Goal: Transaction & Acquisition: Purchase product/service

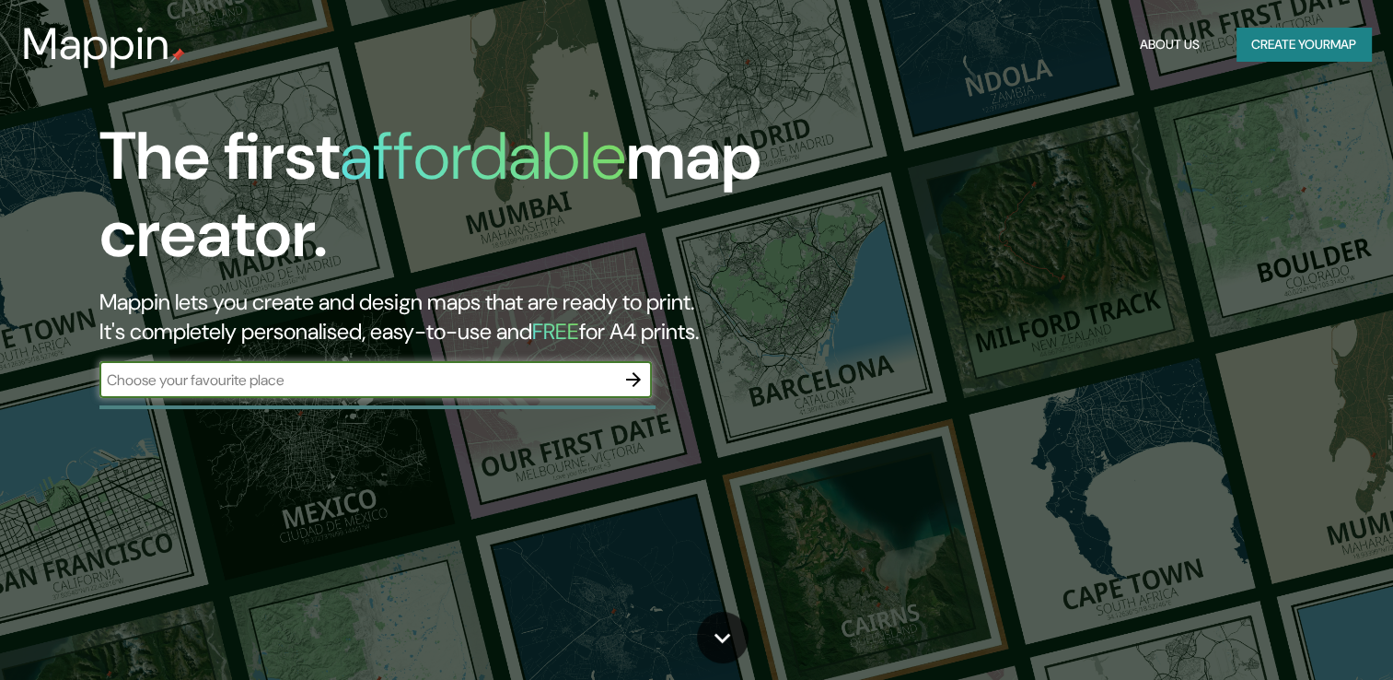
drag, startPoint x: 0, startPoint y: 0, endPoint x: 861, endPoint y: 95, distance: 866.3
click at [861, 95] on div "The first affordable map creator. Mappin lets you create and design maps that a…" at bounding box center [696, 340] width 1393 height 680
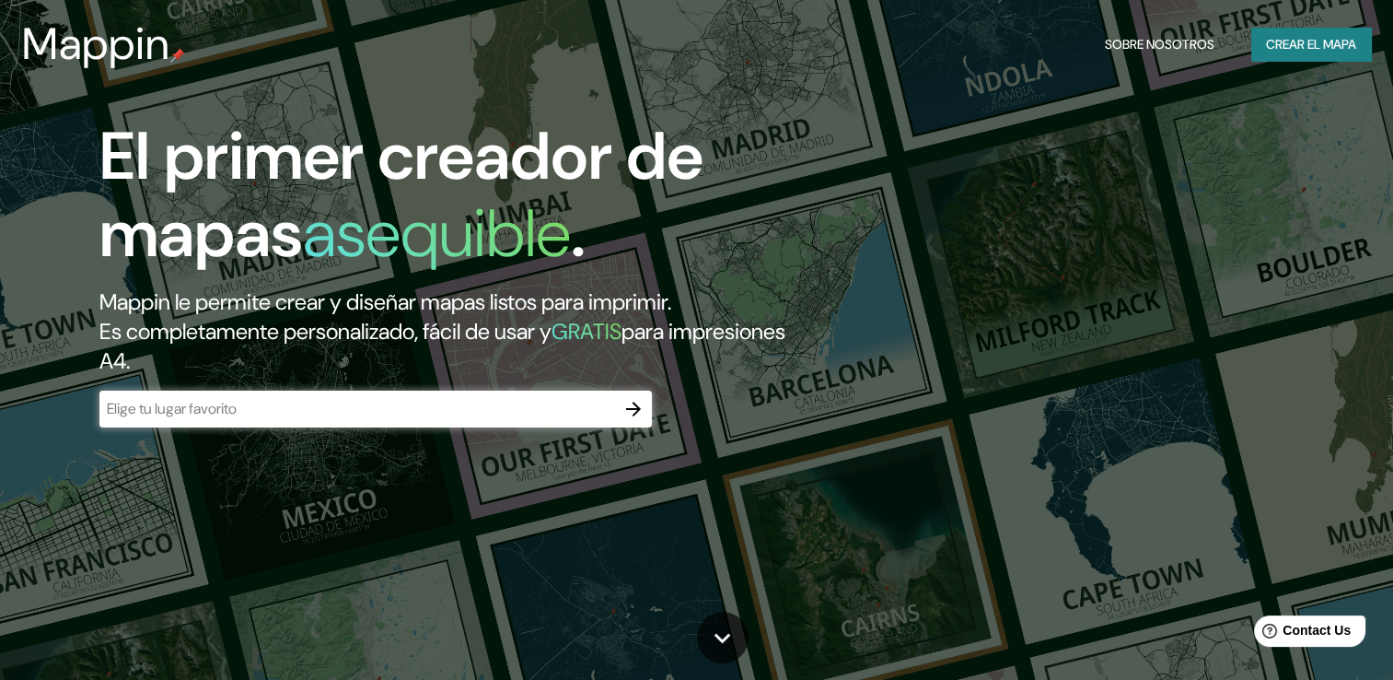
click at [431, 419] on div "​" at bounding box center [375, 409] width 553 height 37
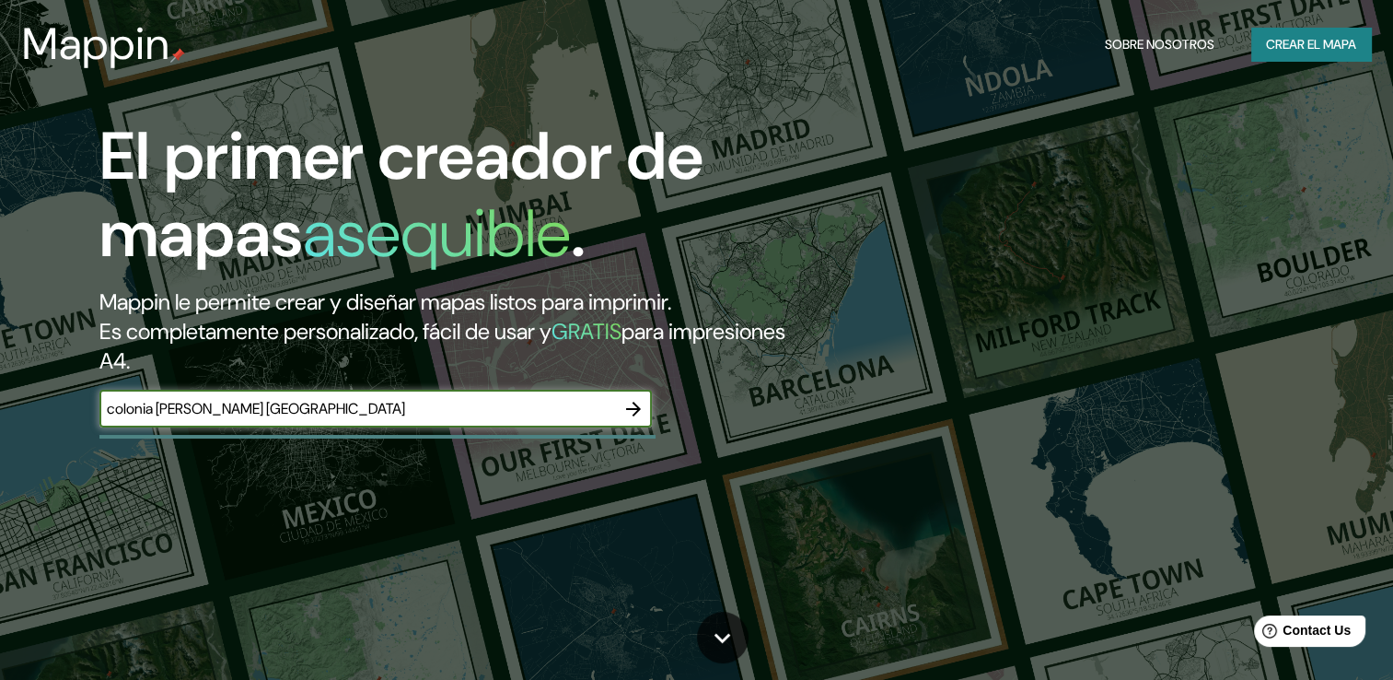
type input "colonia [PERSON_NAME] [GEOGRAPHIC_DATA]"
click at [631, 411] on icon "button" at bounding box center [634, 409] width 22 height 22
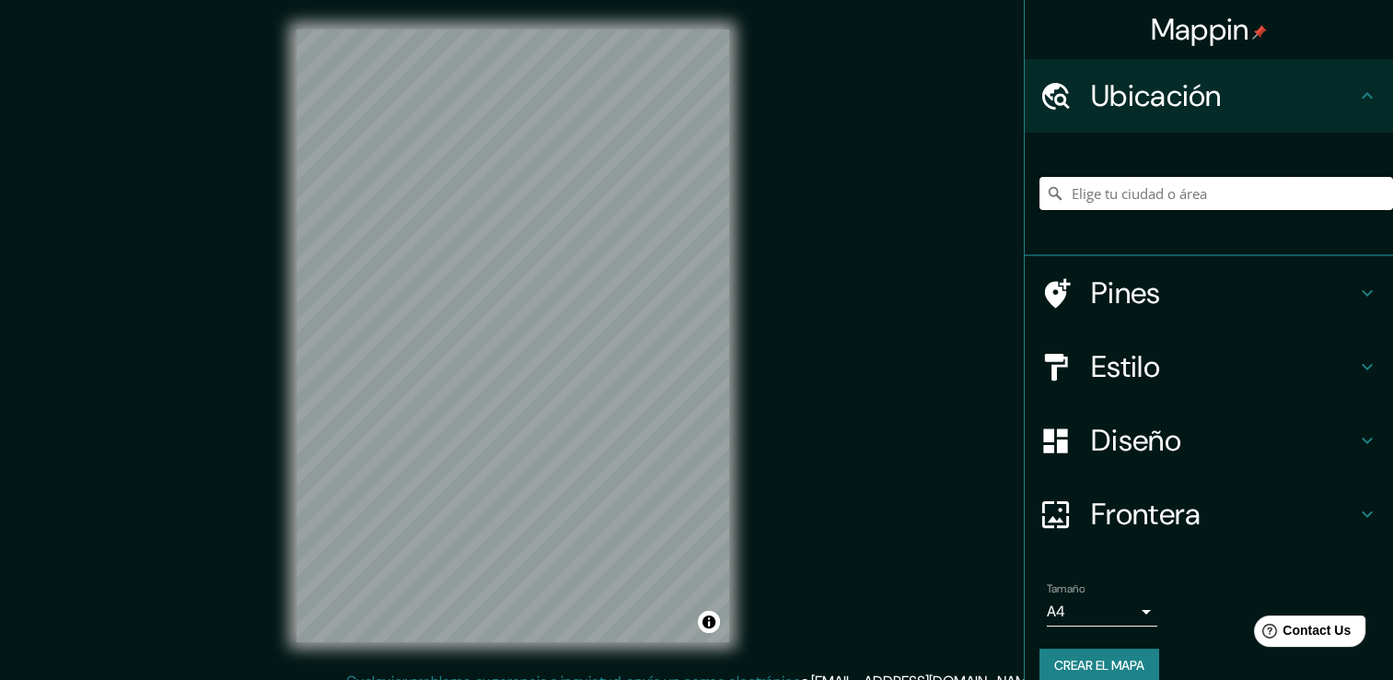
click at [1295, 201] on input "Elige tu ciudad o área" at bounding box center [1217, 193] width 354 height 33
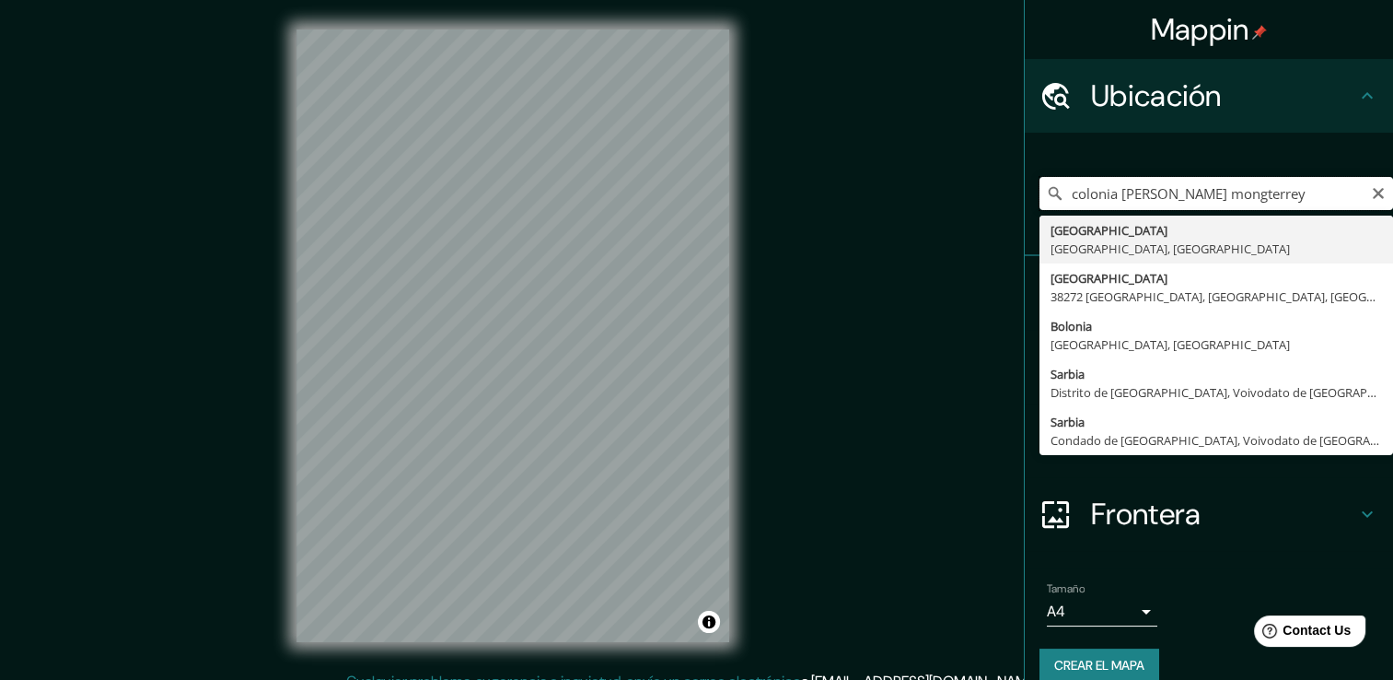
drag, startPoint x: 1293, startPoint y: 192, endPoint x: 1186, endPoint y: 200, distance: 107.2
click at [1186, 200] on input "colonia [PERSON_NAME] mongterrey" at bounding box center [1217, 193] width 354 height 33
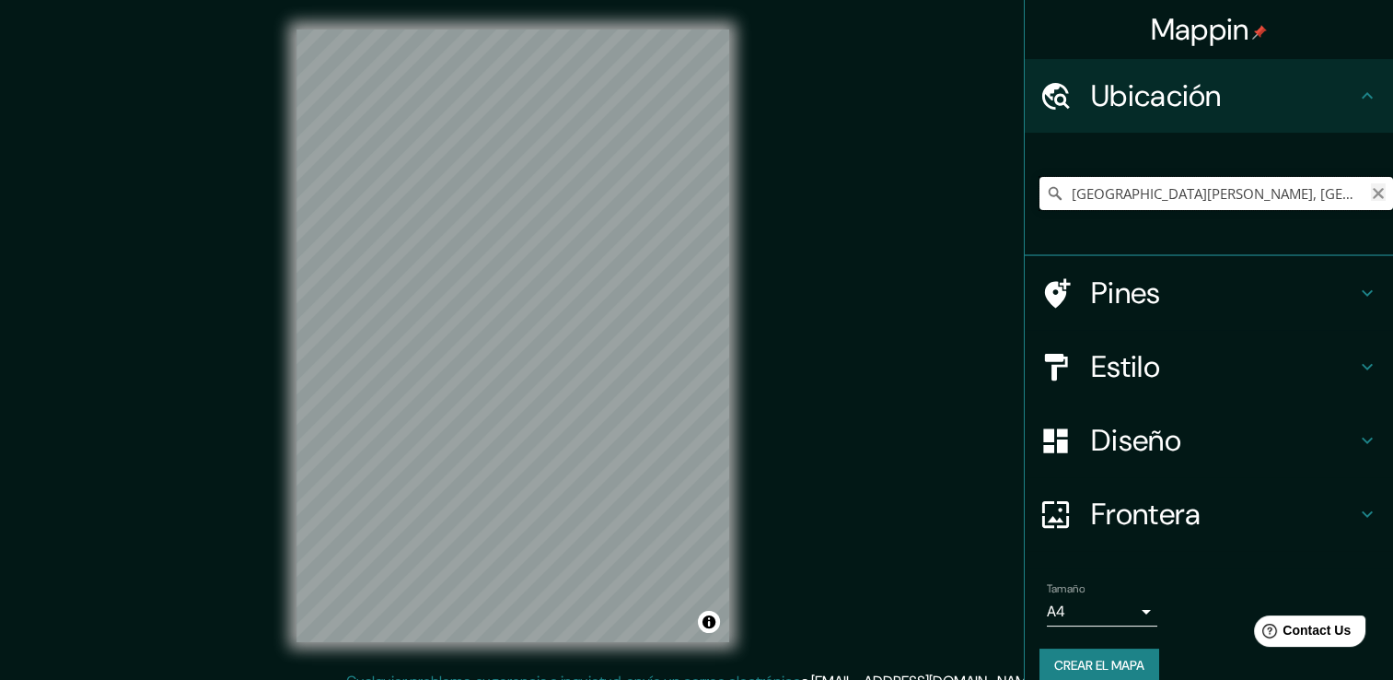
type input "[GEOGRAPHIC_DATA][PERSON_NAME], [GEOGRAPHIC_DATA], [GEOGRAPHIC_DATA], [GEOGRAPH…"
click at [1373, 190] on icon "Claro" at bounding box center [1378, 193] width 11 height 11
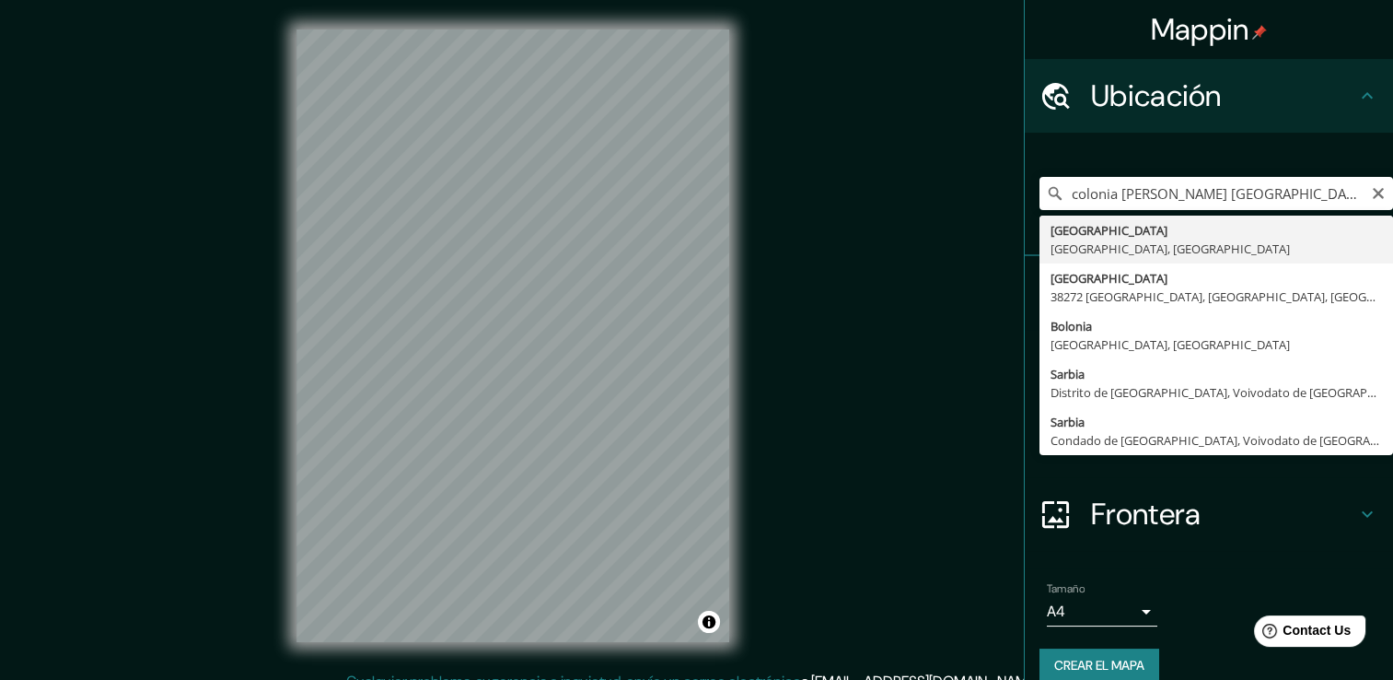
type input "[GEOGRAPHIC_DATA], [GEOGRAPHIC_DATA]"
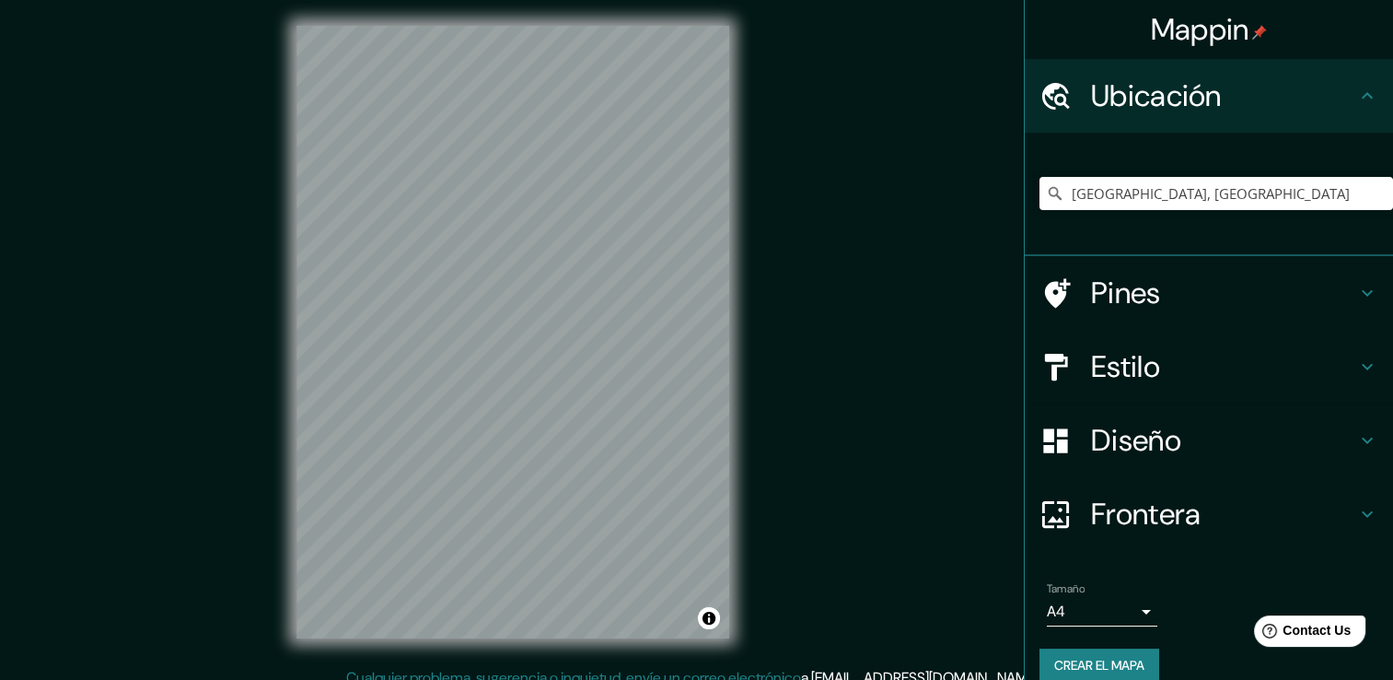
scroll to position [20, 0]
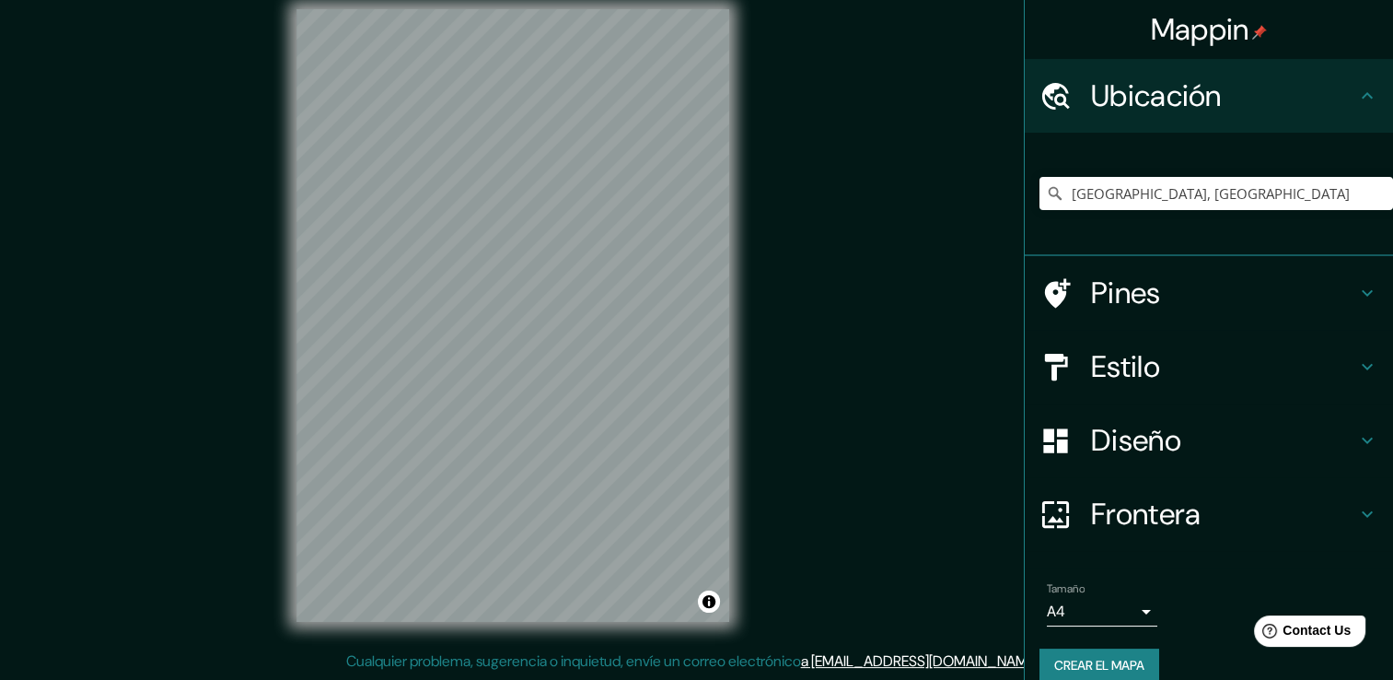
click at [1357, 88] on icon at bounding box center [1368, 96] width 22 height 22
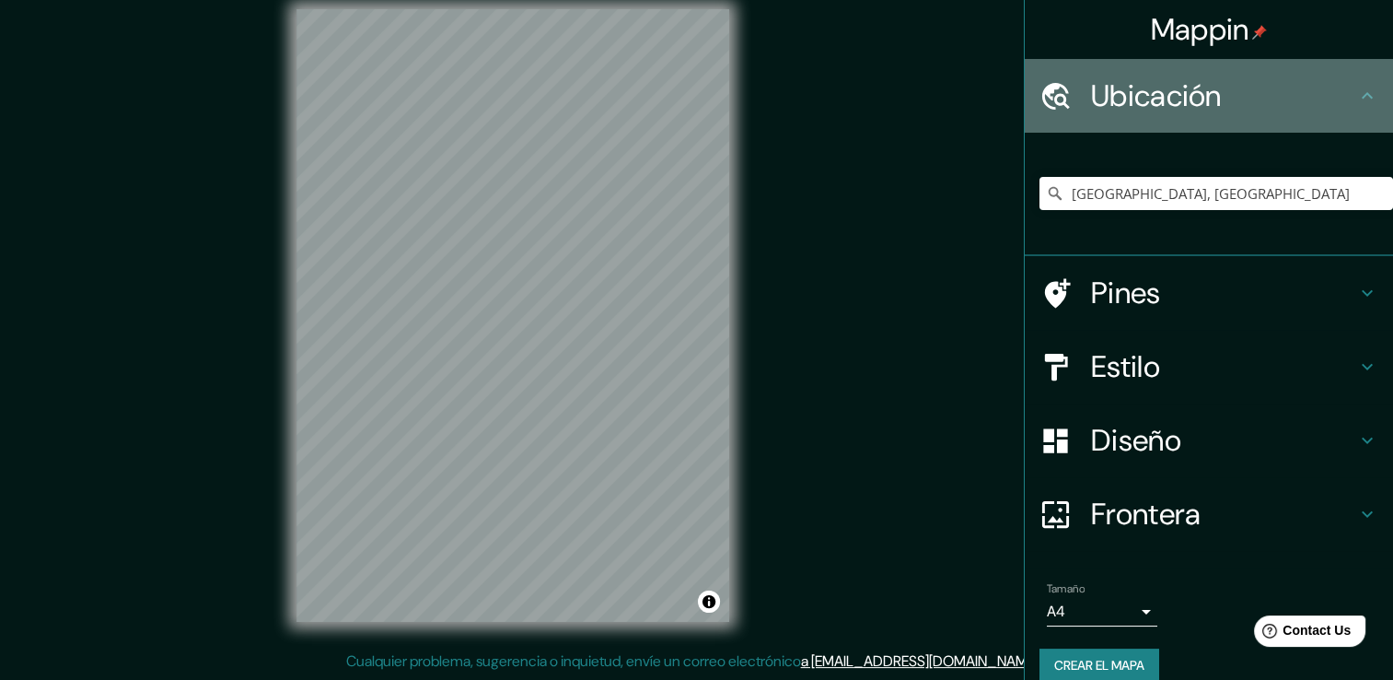
click at [1135, 104] on h4 "Ubicación" at bounding box center [1223, 95] width 265 height 37
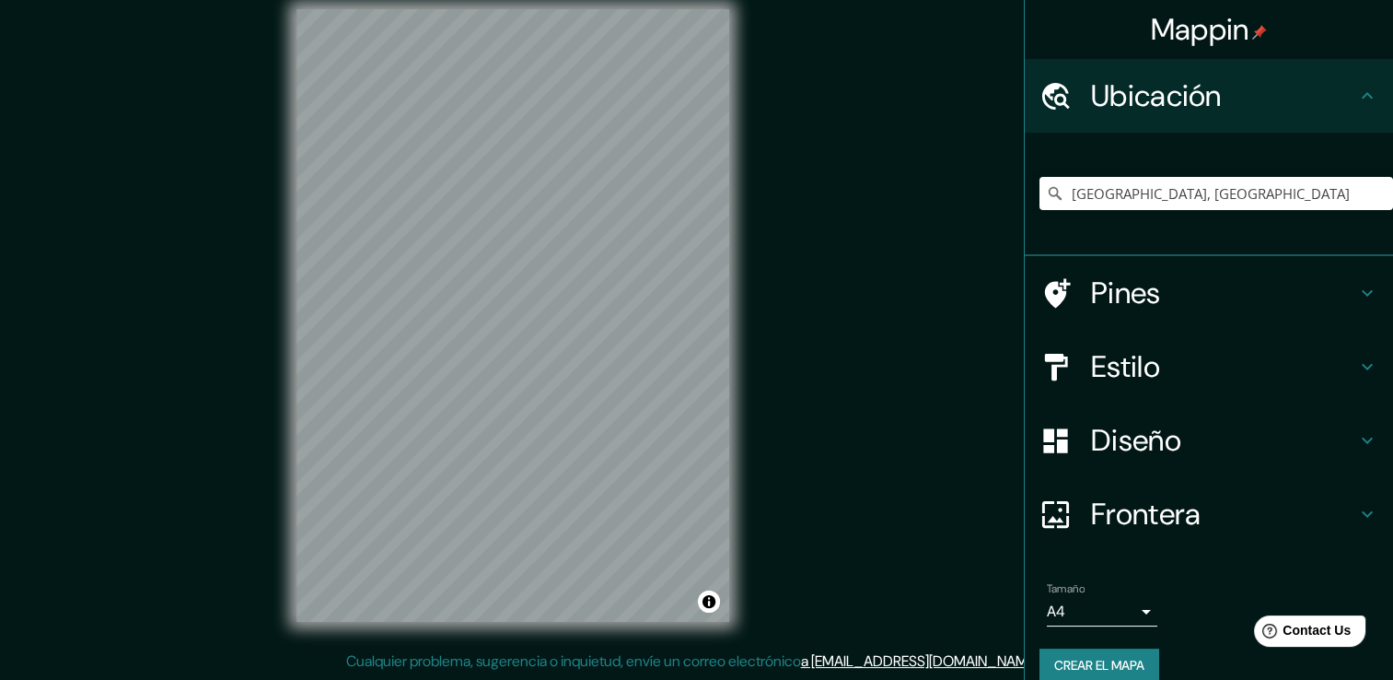
click at [1357, 94] on icon at bounding box center [1368, 96] width 22 height 22
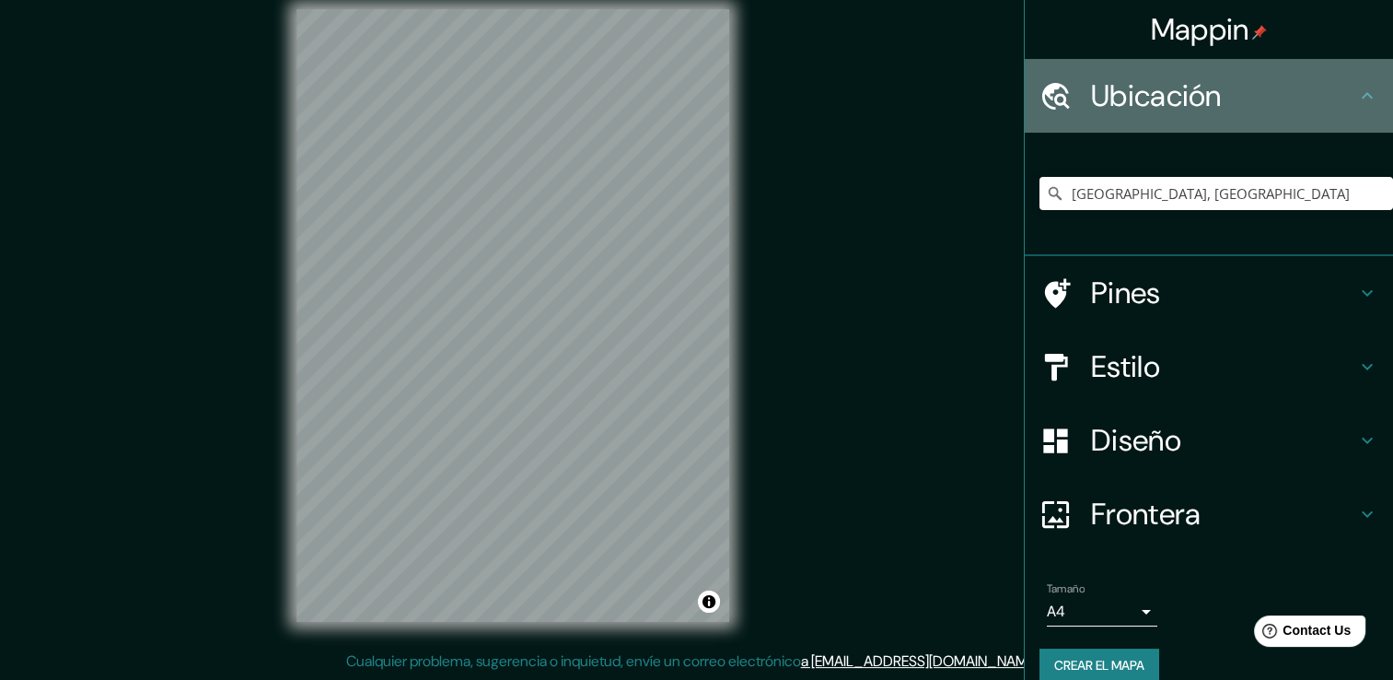
click at [1357, 94] on icon at bounding box center [1368, 96] width 22 height 22
click at [1043, 87] on icon at bounding box center [1057, 95] width 28 height 27
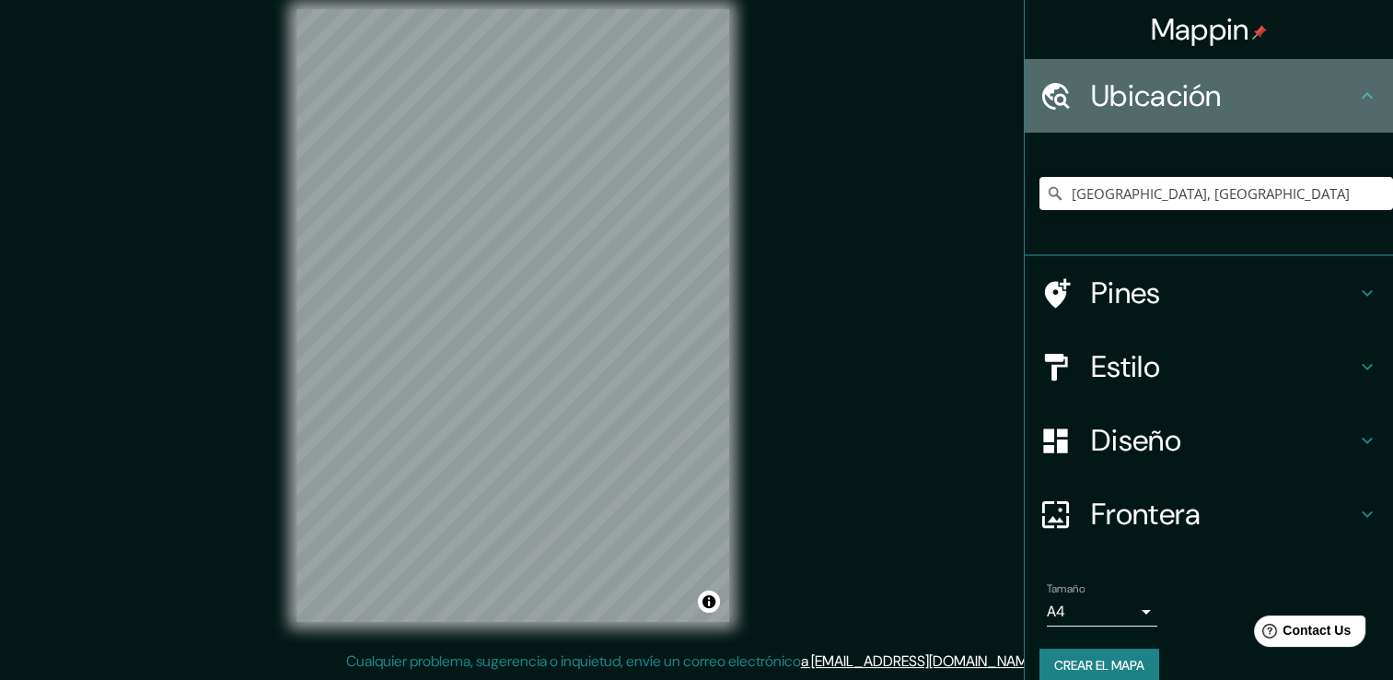
click at [1043, 87] on icon at bounding box center [1057, 95] width 28 height 27
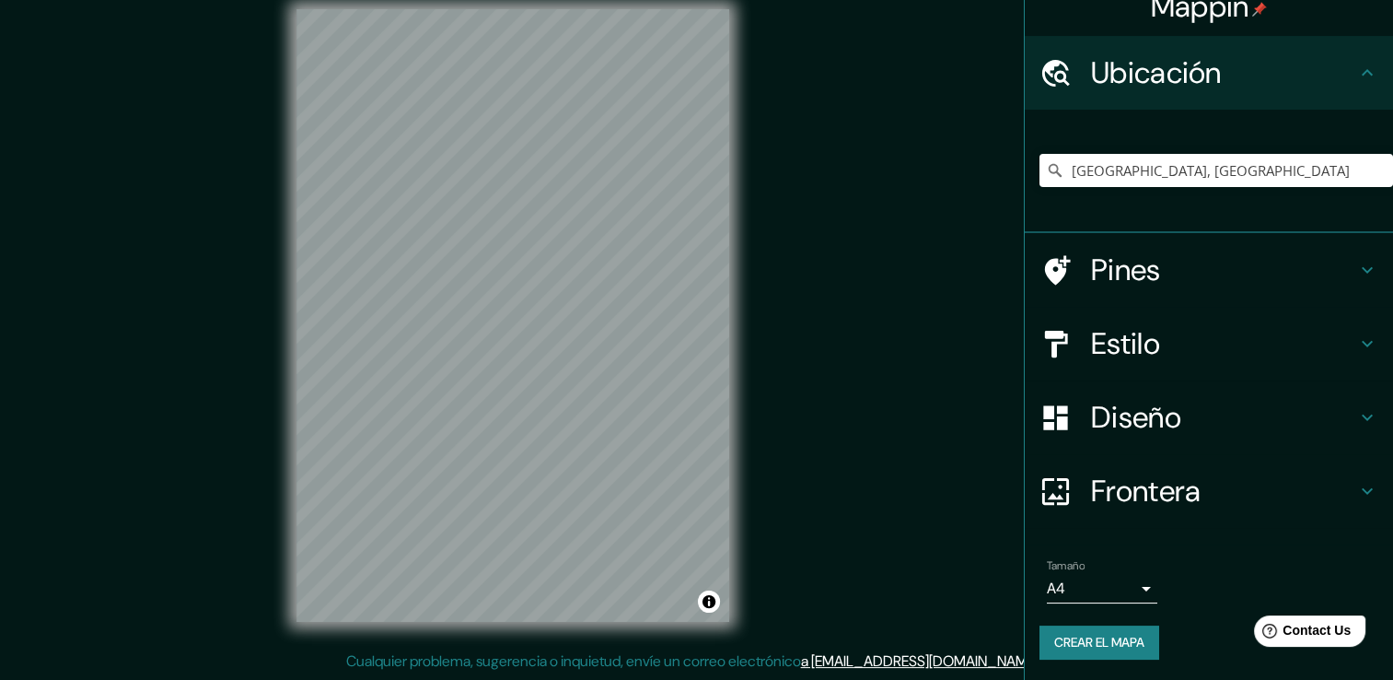
scroll to position [0, 0]
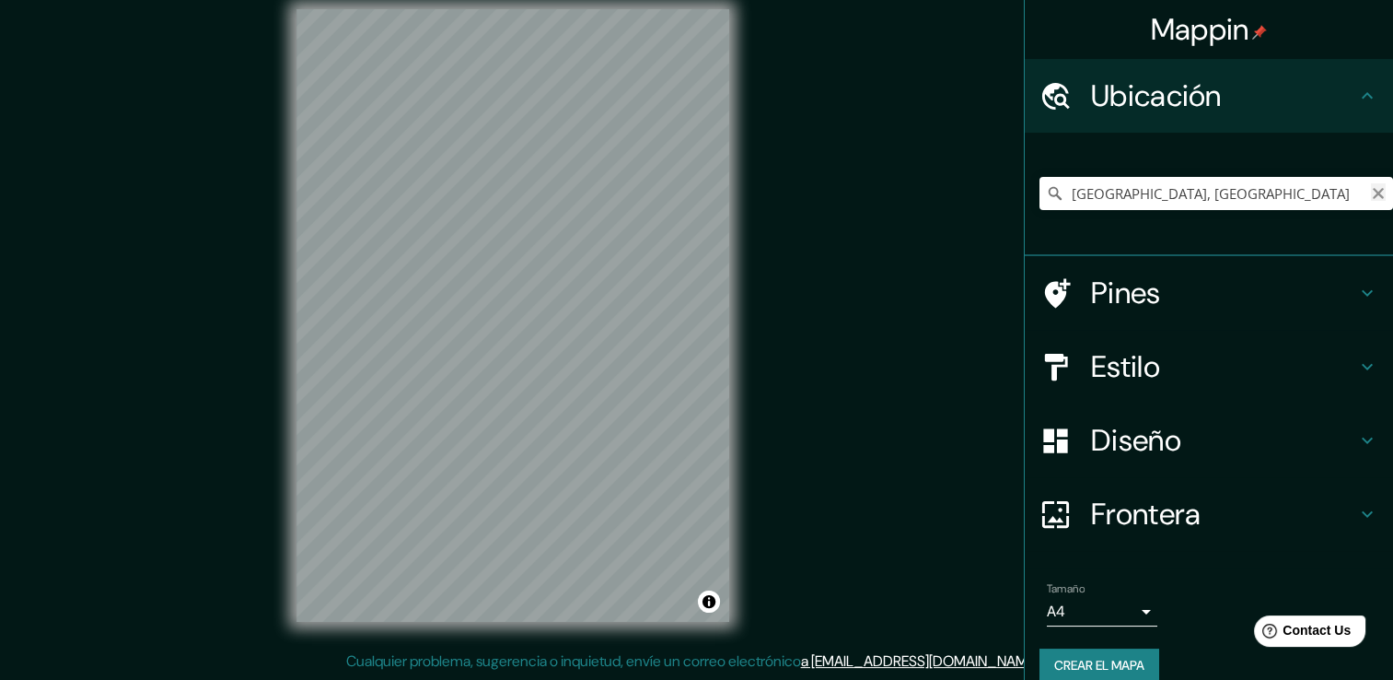
click at [1371, 195] on icon "Claro" at bounding box center [1378, 193] width 15 height 15
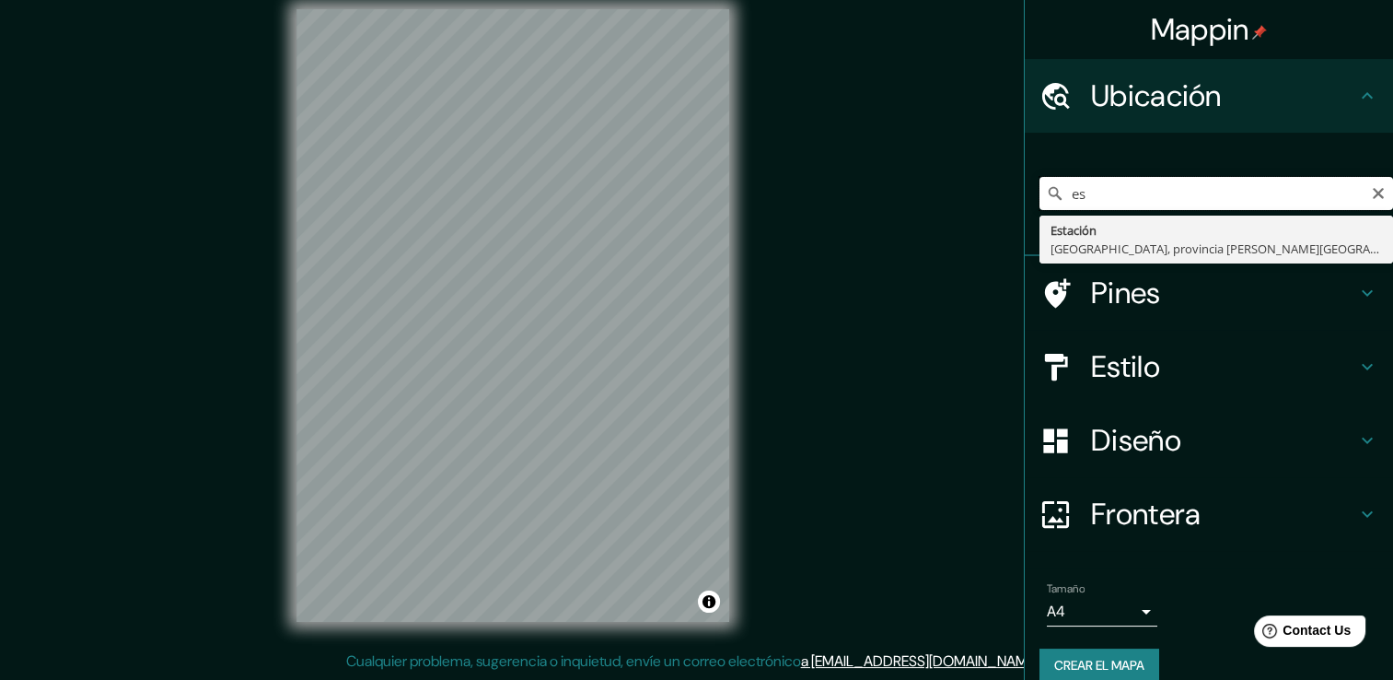
type input "e"
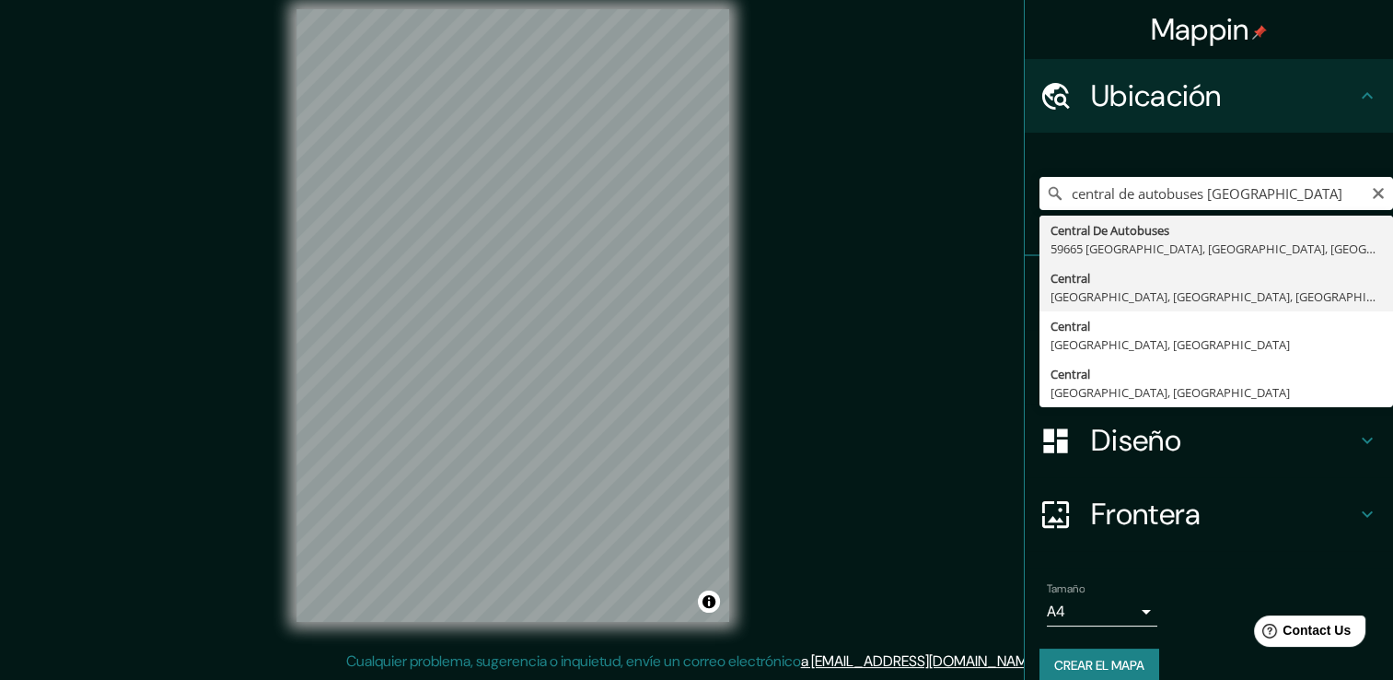
type input "Central, [GEOGRAPHIC_DATA], [GEOGRAPHIC_DATA], [GEOGRAPHIC_DATA]"
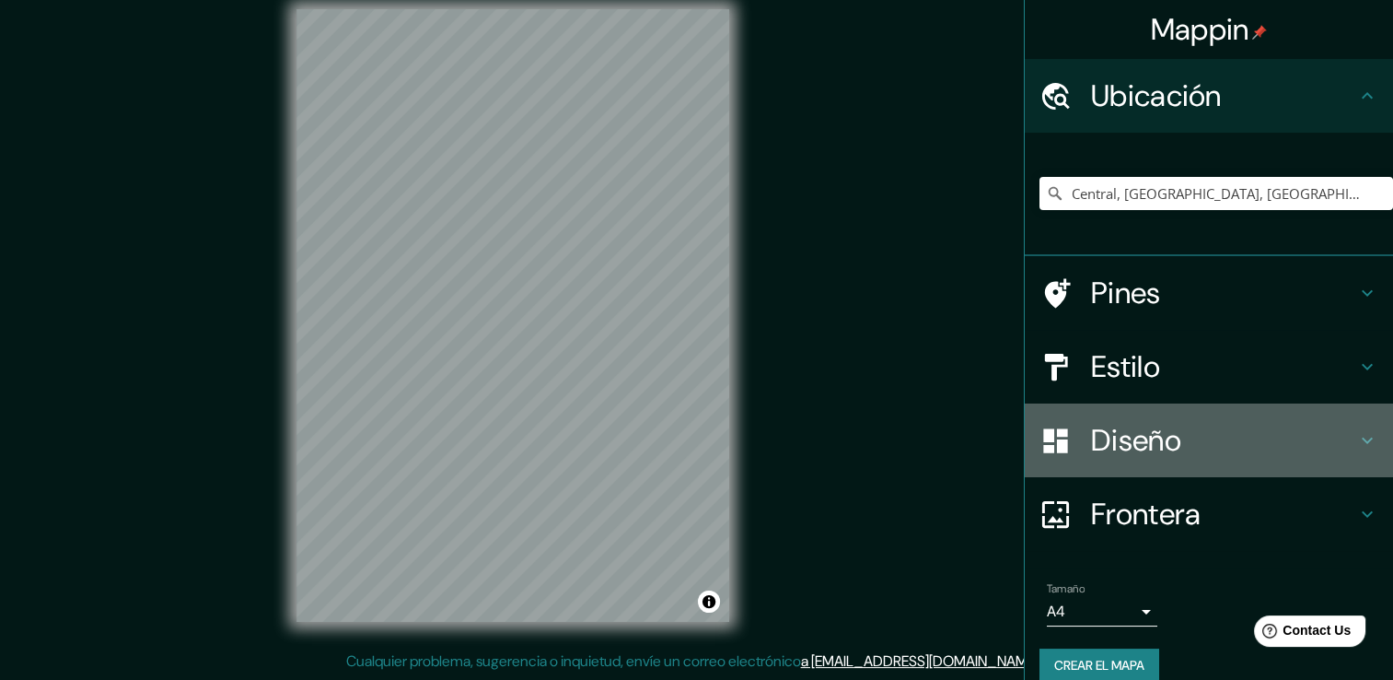
click at [1319, 451] on h4 "Diseño" at bounding box center [1223, 440] width 265 height 37
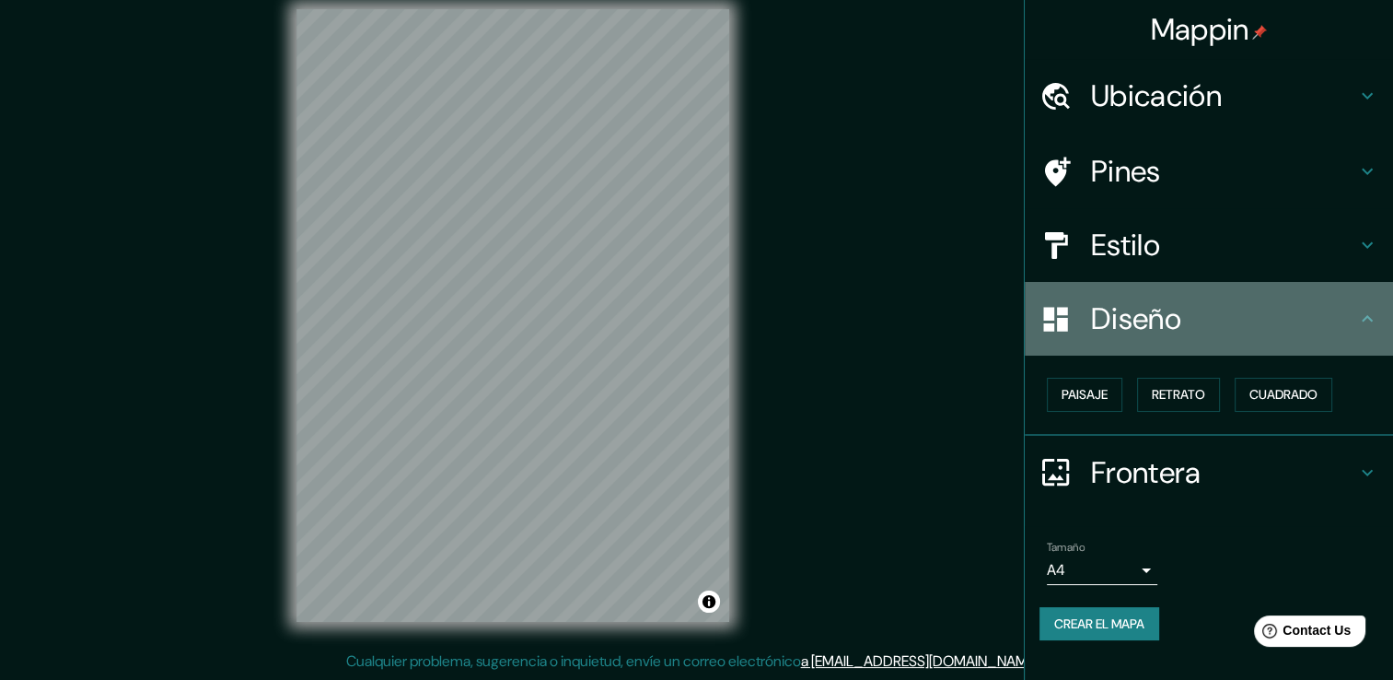
click at [1371, 314] on icon at bounding box center [1368, 319] width 22 height 22
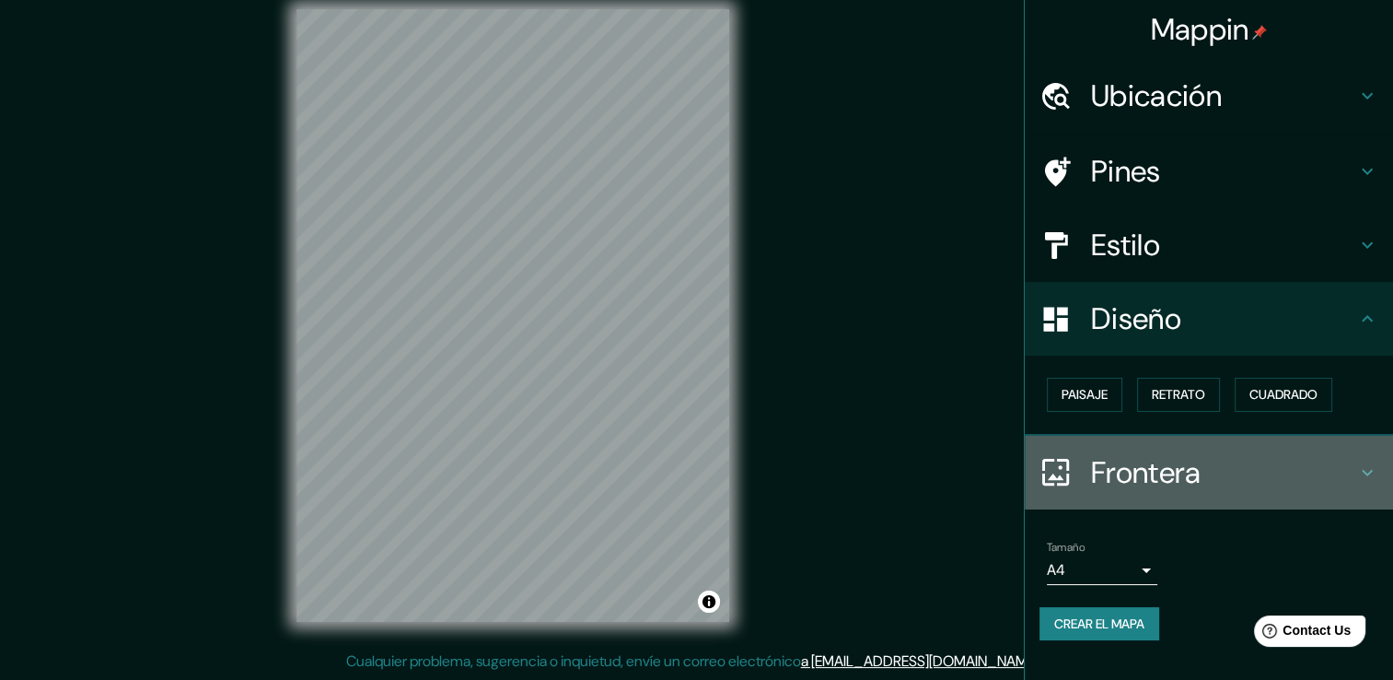
click at [1362, 470] on icon at bounding box center [1368, 472] width 22 height 22
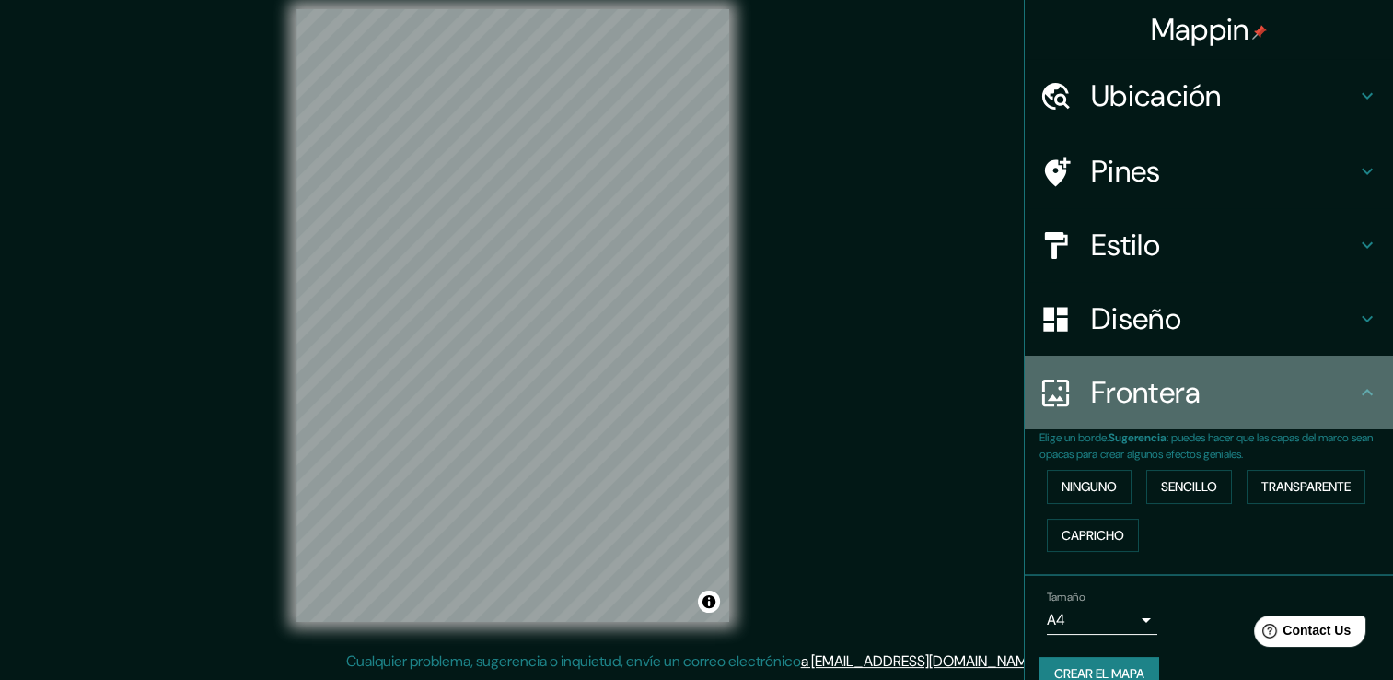
click at [1364, 402] on div "Frontera" at bounding box center [1209, 393] width 368 height 74
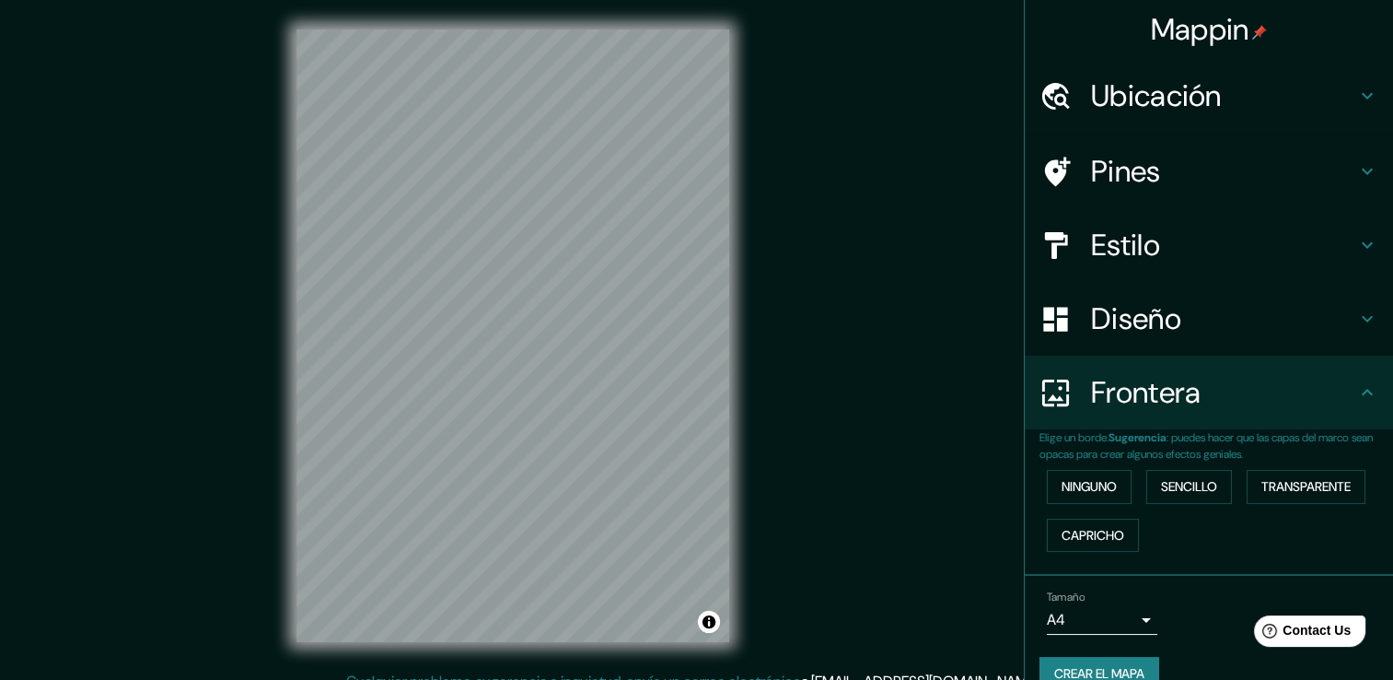
click at [1254, 106] on h4 "Ubicación" at bounding box center [1223, 95] width 265 height 37
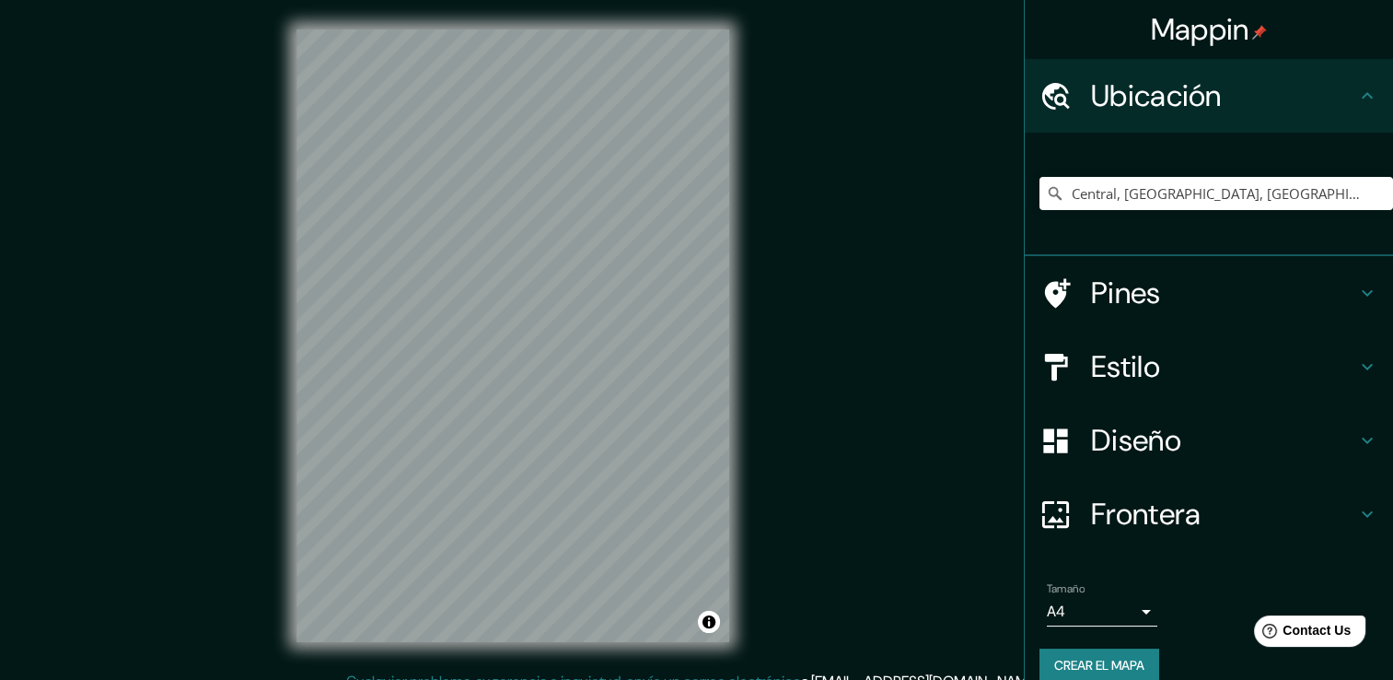
click at [1197, 210] on div "Central, [GEOGRAPHIC_DATA], [GEOGRAPHIC_DATA], [GEOGRAPHIC_DATA]" at bounding box center [1217, 193] width 354 height 92
click at [1273, 349] on h4 "Estilo" at bounding box center [1223, 366] width 265 height 37
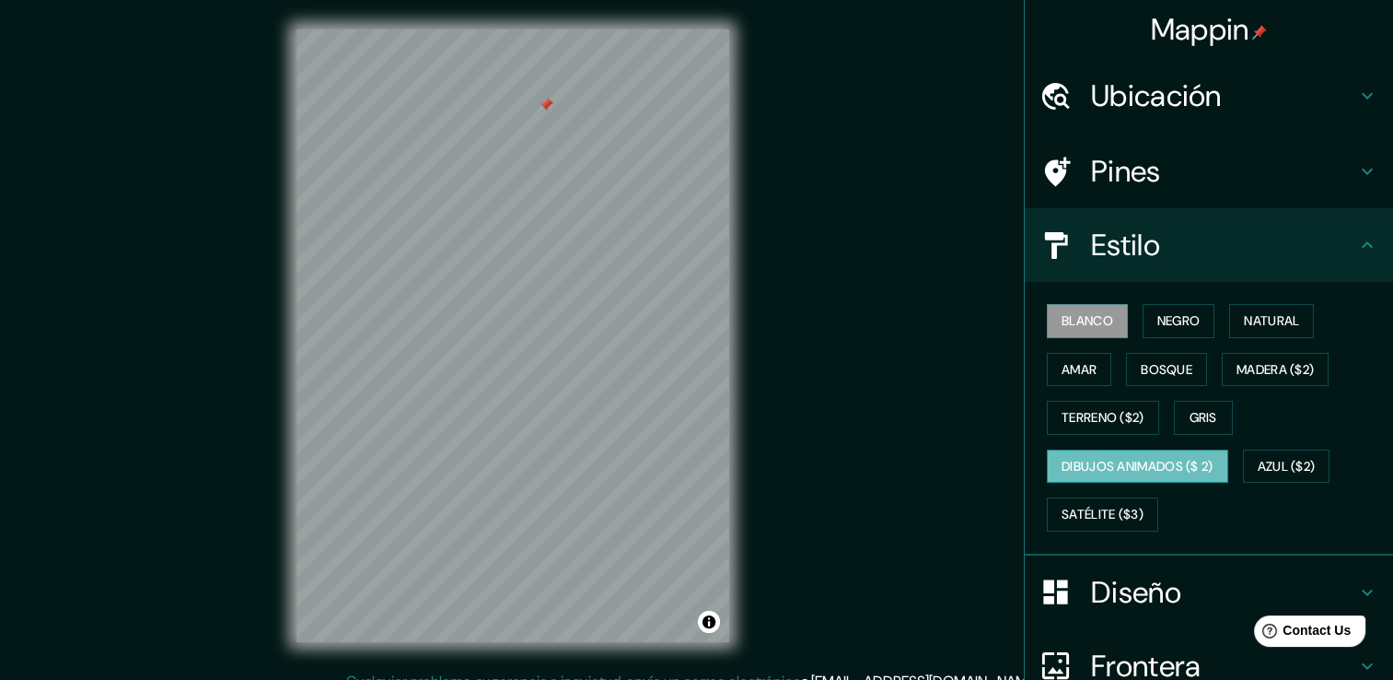
click at [1154, 457] on font "Dibujos animados ($ 2)" at bounding box center [1138, 466] width 152 height 23
click at [1129, 507] on font "Satélite ($3)" at bounding box center [1103, 514] width 82 height 23
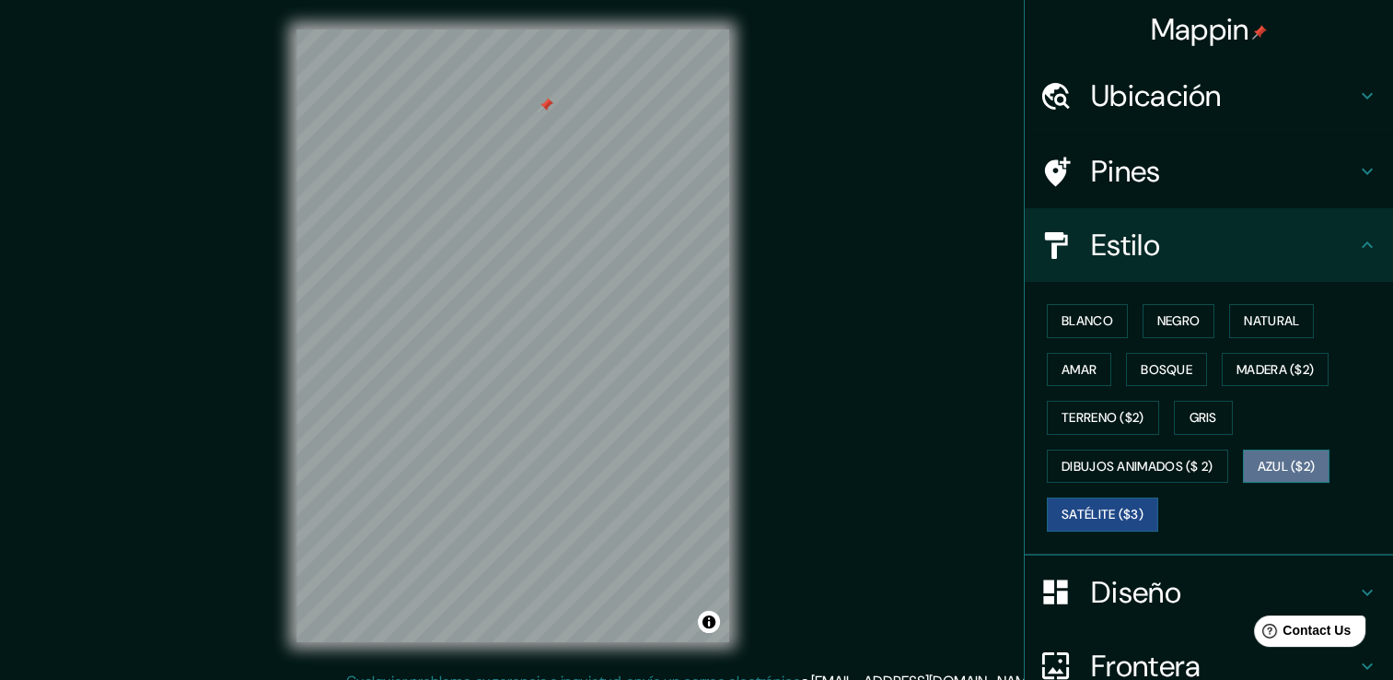
click at [1278, 472] on font "Azul ($2)" at bounding box center [1287, 466] width 58 height 23
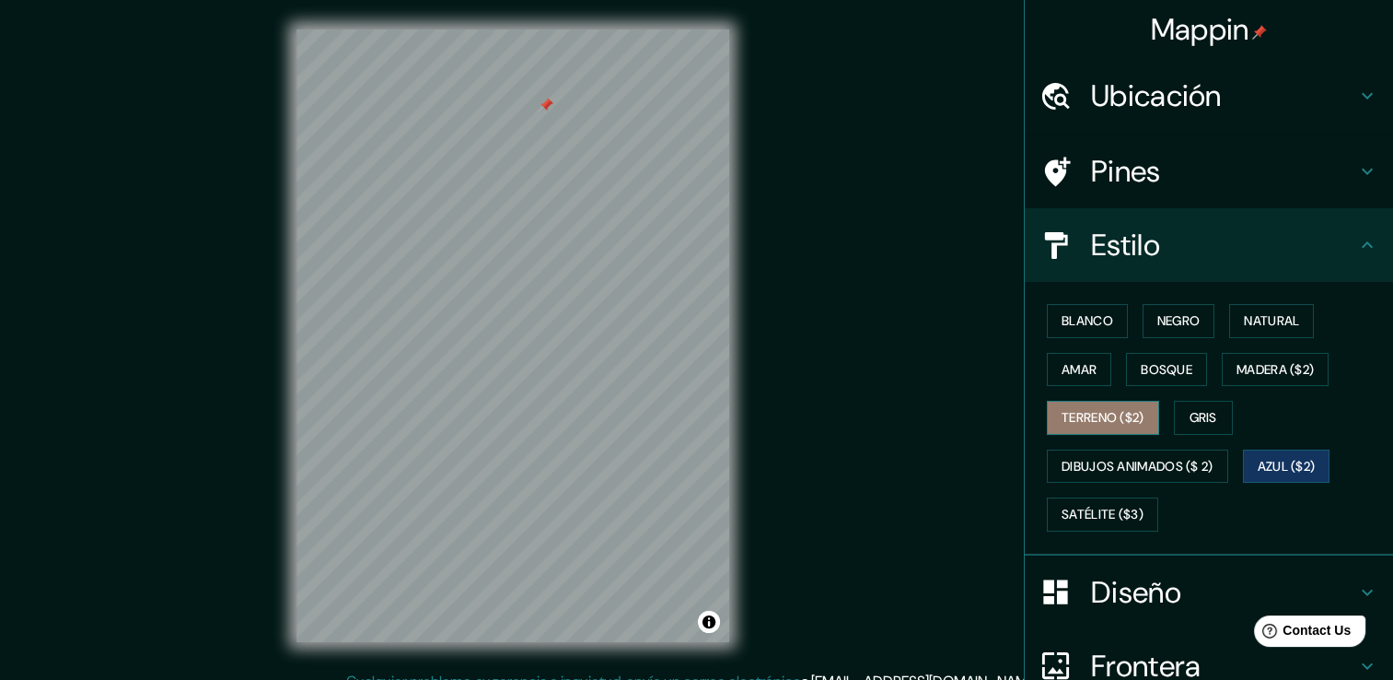
click at [1119, 424] on font "Terreno ($2)" at bounding box center [1103, 417] width 83 height 23
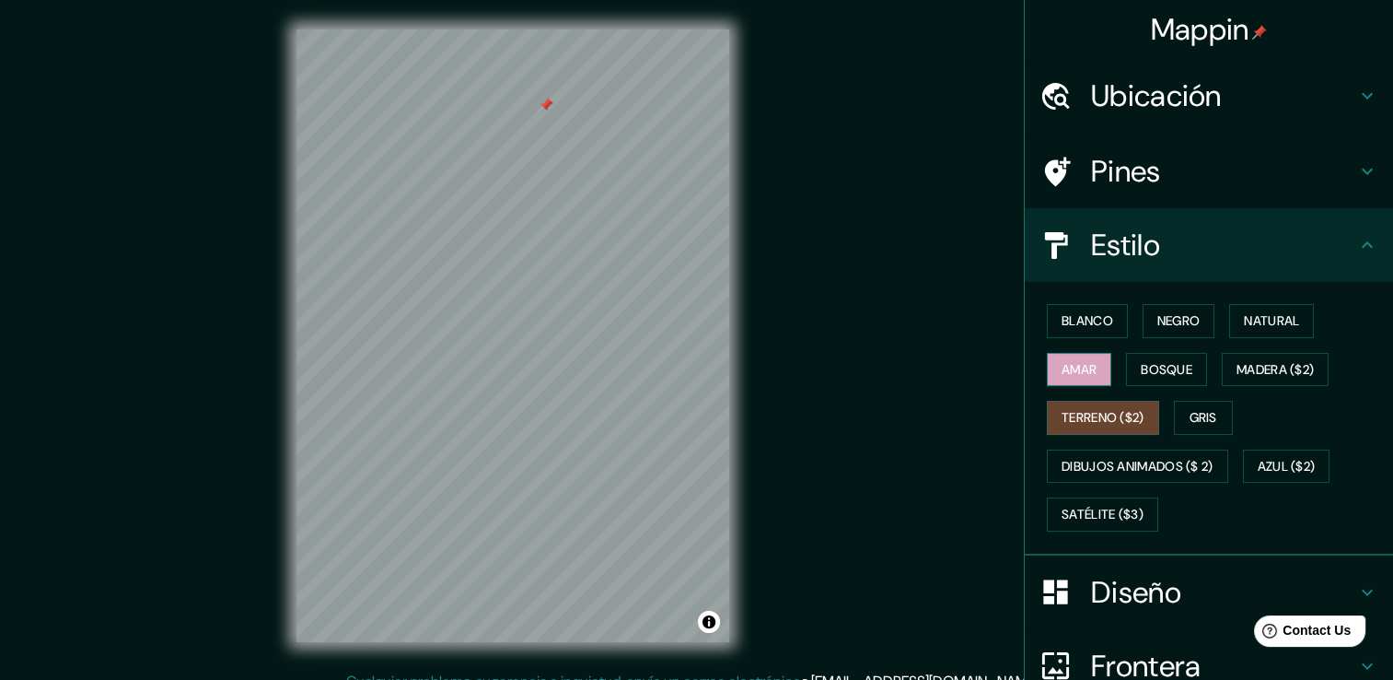
click at [1047, 365] on button "Amar" at bounding box center [1079, 370] width 64 height 34
click at [1172, 370] on font "Bosque" at bounding box center [1167, 369] width 52 height 23
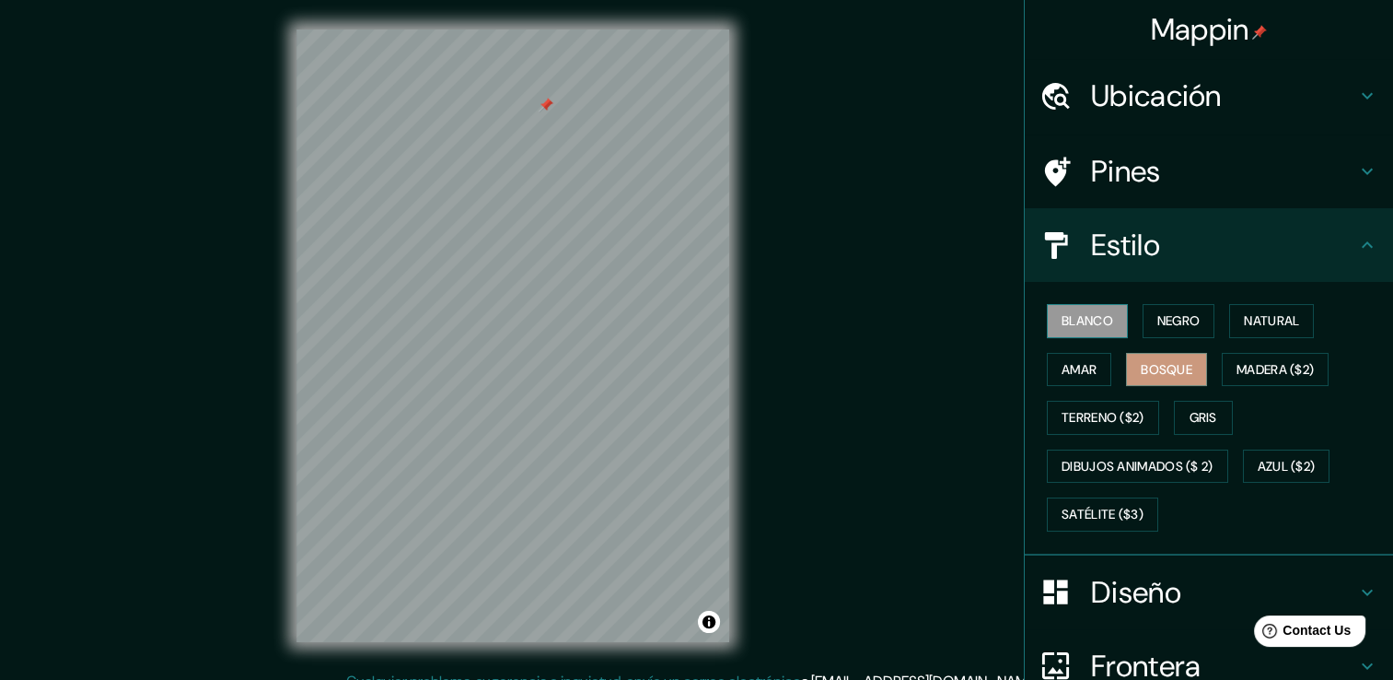
click at [1086, 325] on font "Blanco" at bounding box center [1088, 320] width 52 height 23
click at [1194, 308] on button "Negro" at bounding box center [1179, 321] width 73 height 34
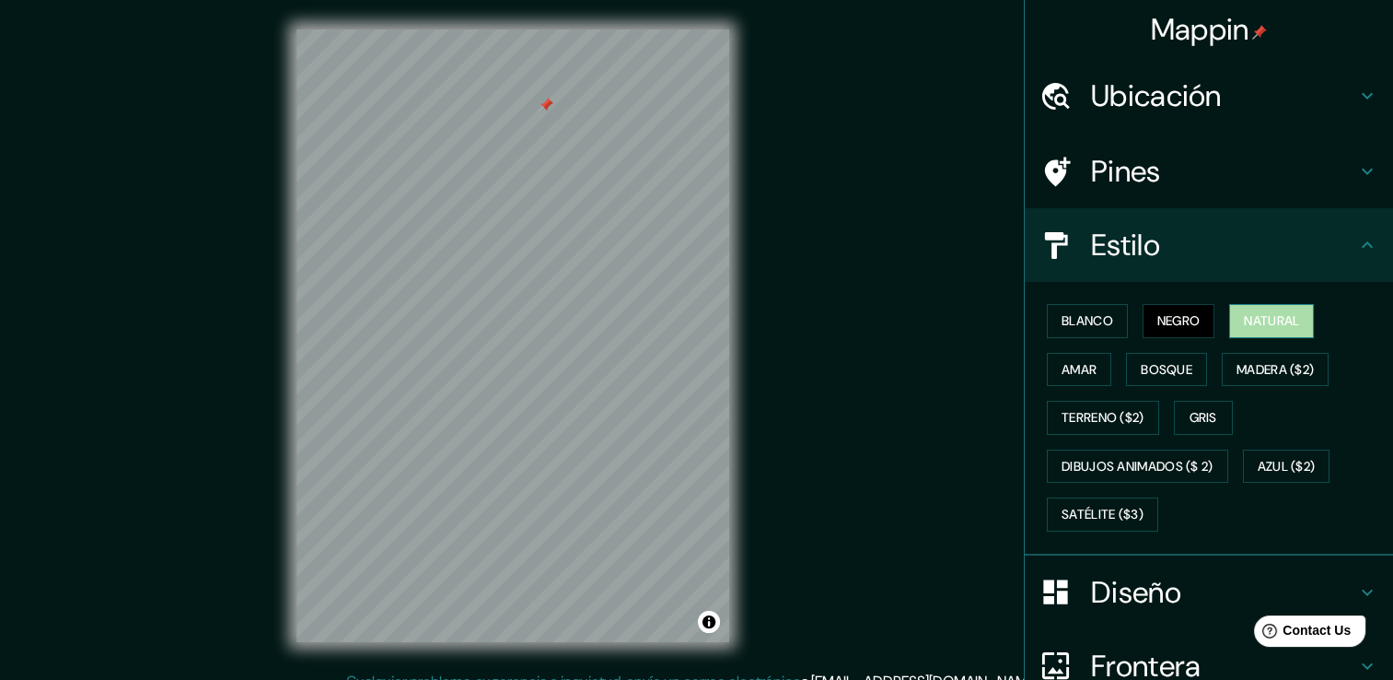
click at [1278, 332] on button "Natural" at bounding box center [1272, 321] width 85 height 34
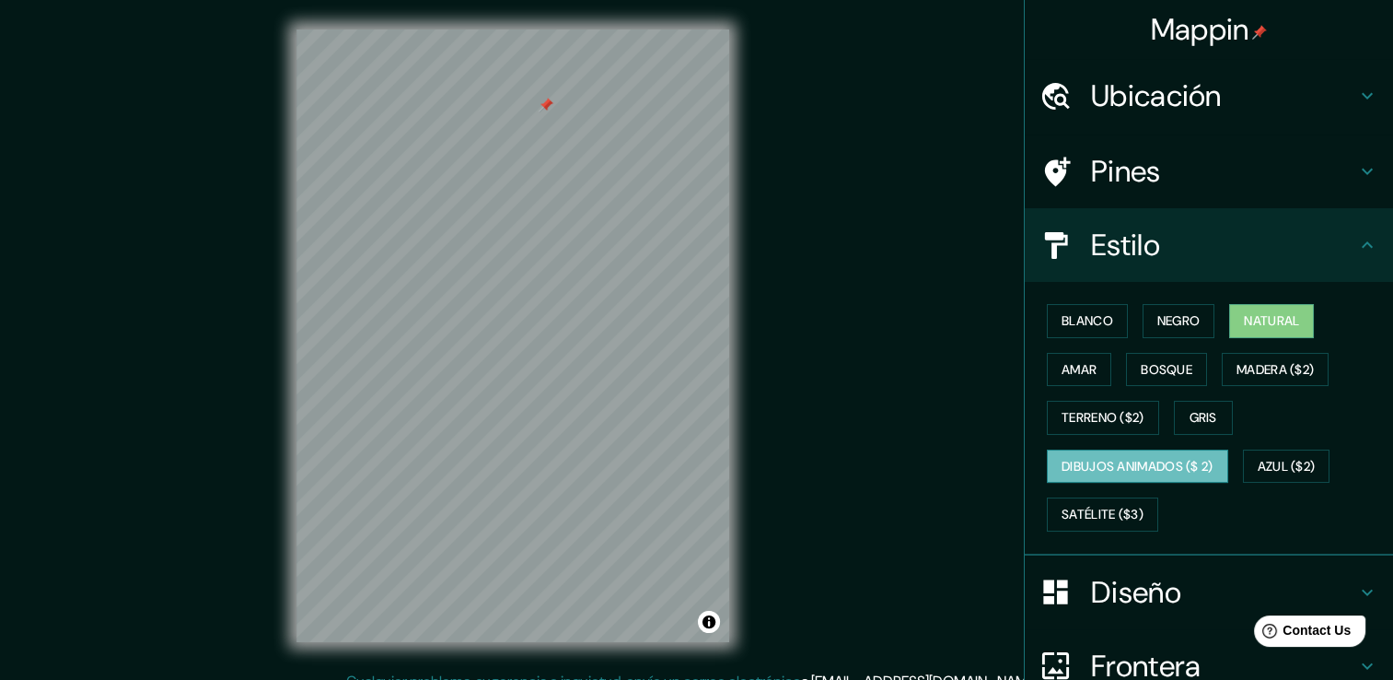
click at [1113, 464] on font "Dibujos animados ($ 2)" at bounding box center [1138, 466] width 152 height 23
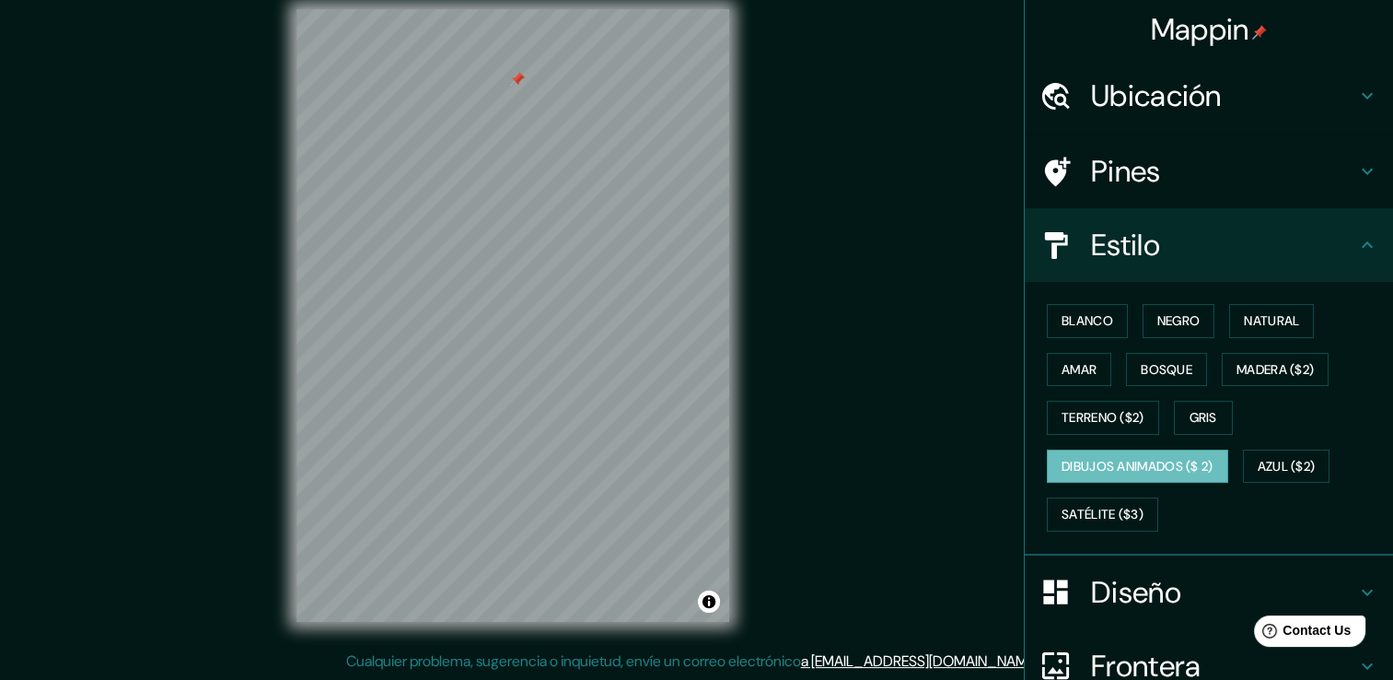
scroll to position [172, 0]
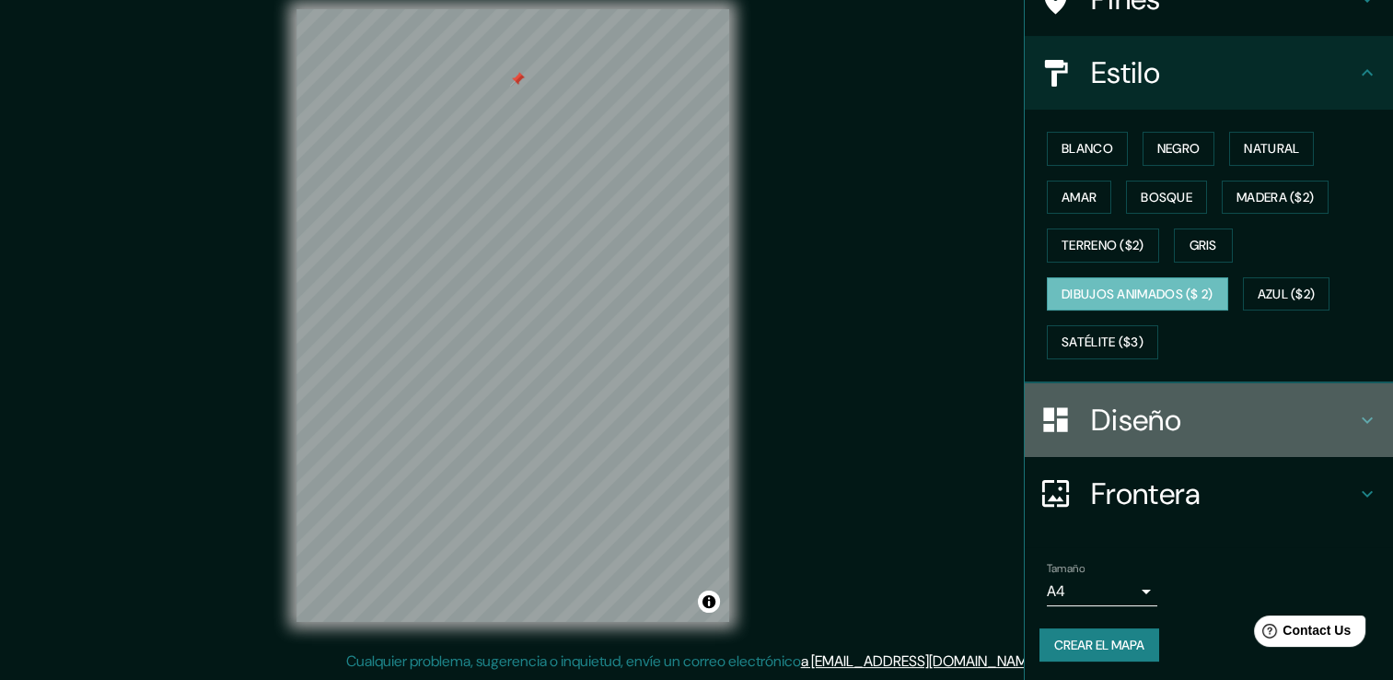
click at [1323, 402] on h4 "Diseño" at bounding box center [1223, 420] width 265 height 37
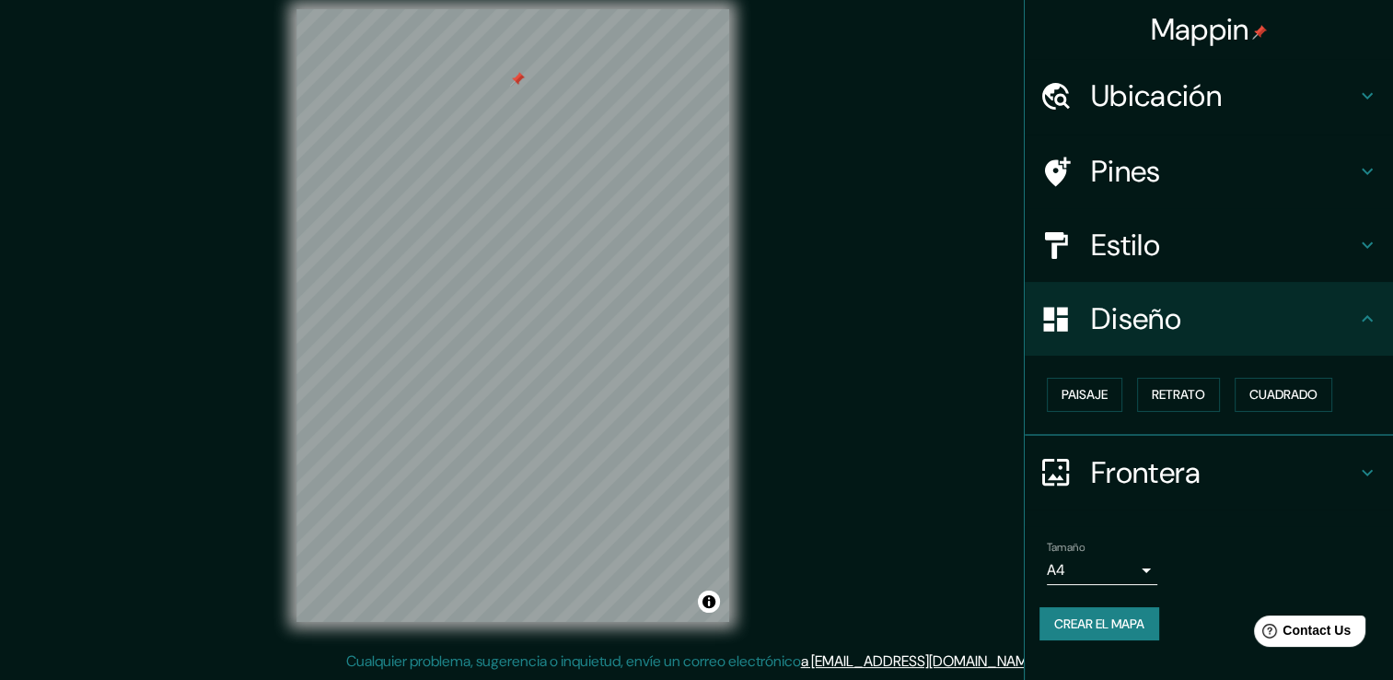
scroll to position [0, 0]
click at [1216, 493] on div "Frontera" at bounding box center [1209, 473] width 368 height 74
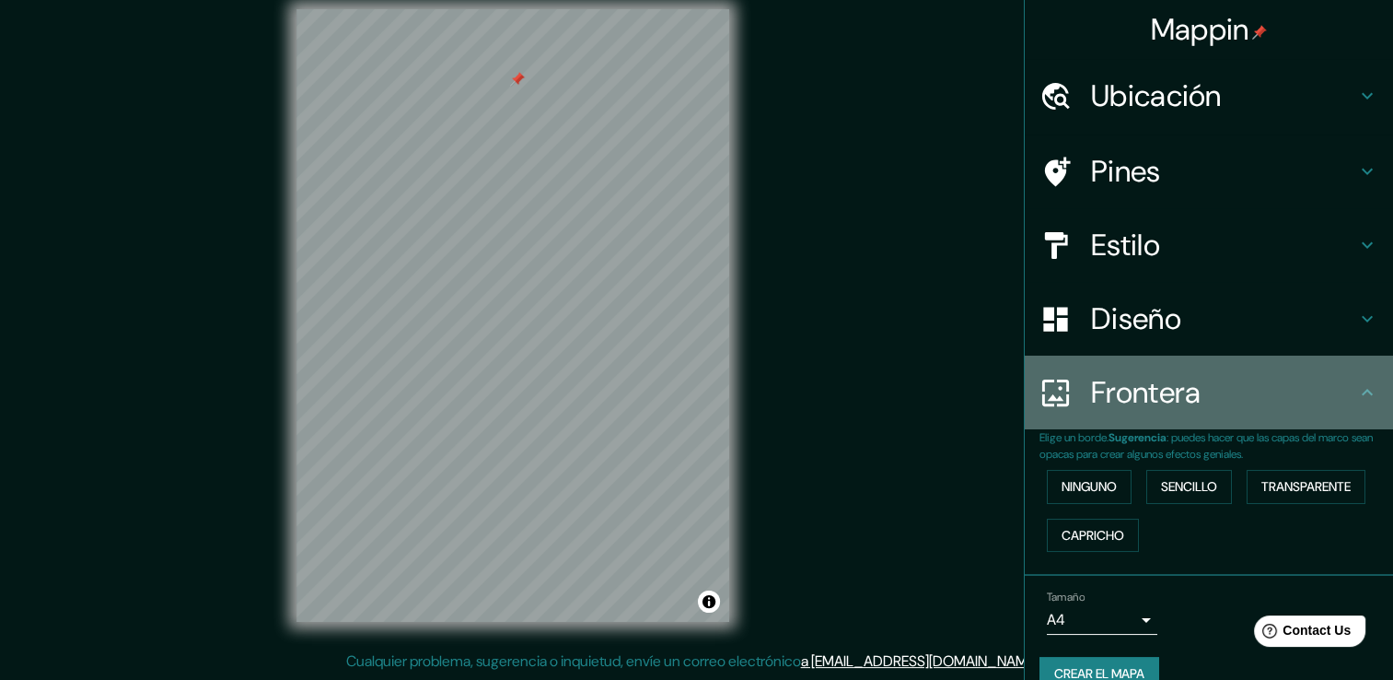
click at [1268, 401] on h4 "Frontera" at bounding box center [1223, 392] width 265 height 37
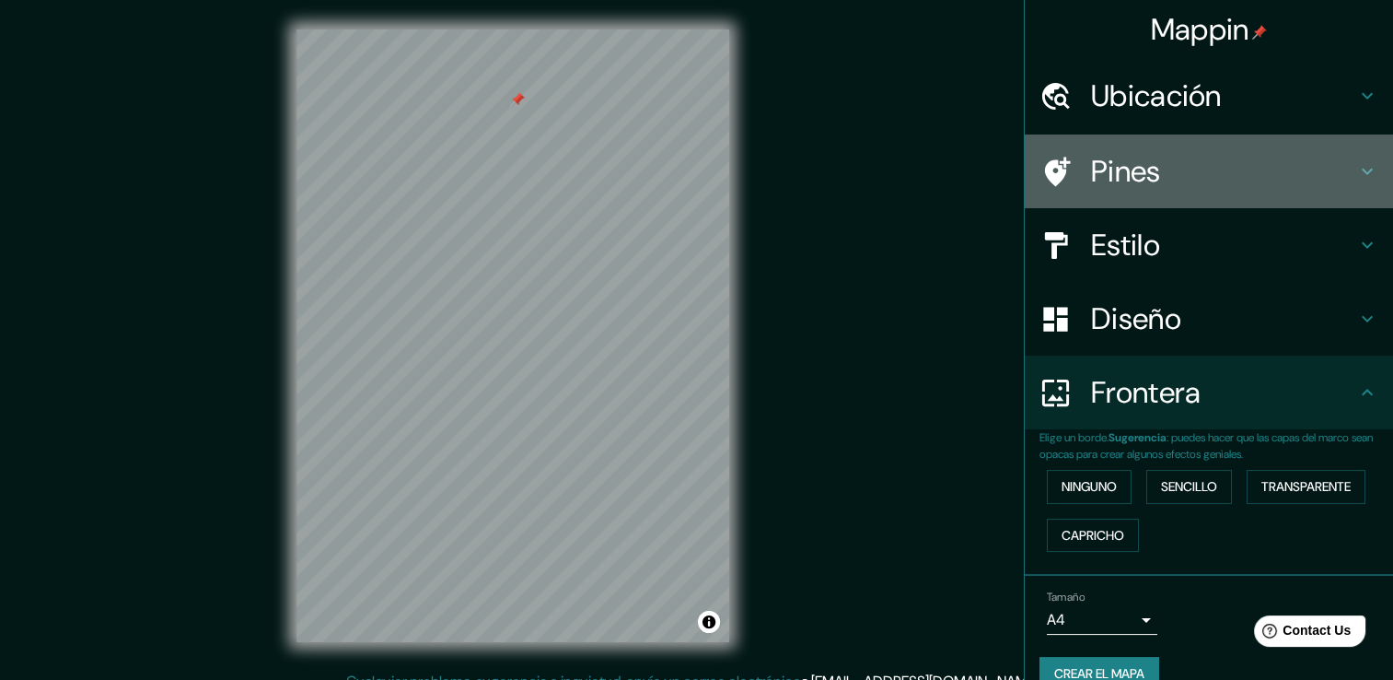
click at [1251, 201] on div "Pines" at bounding box center [1209, 171] width 368 height 74
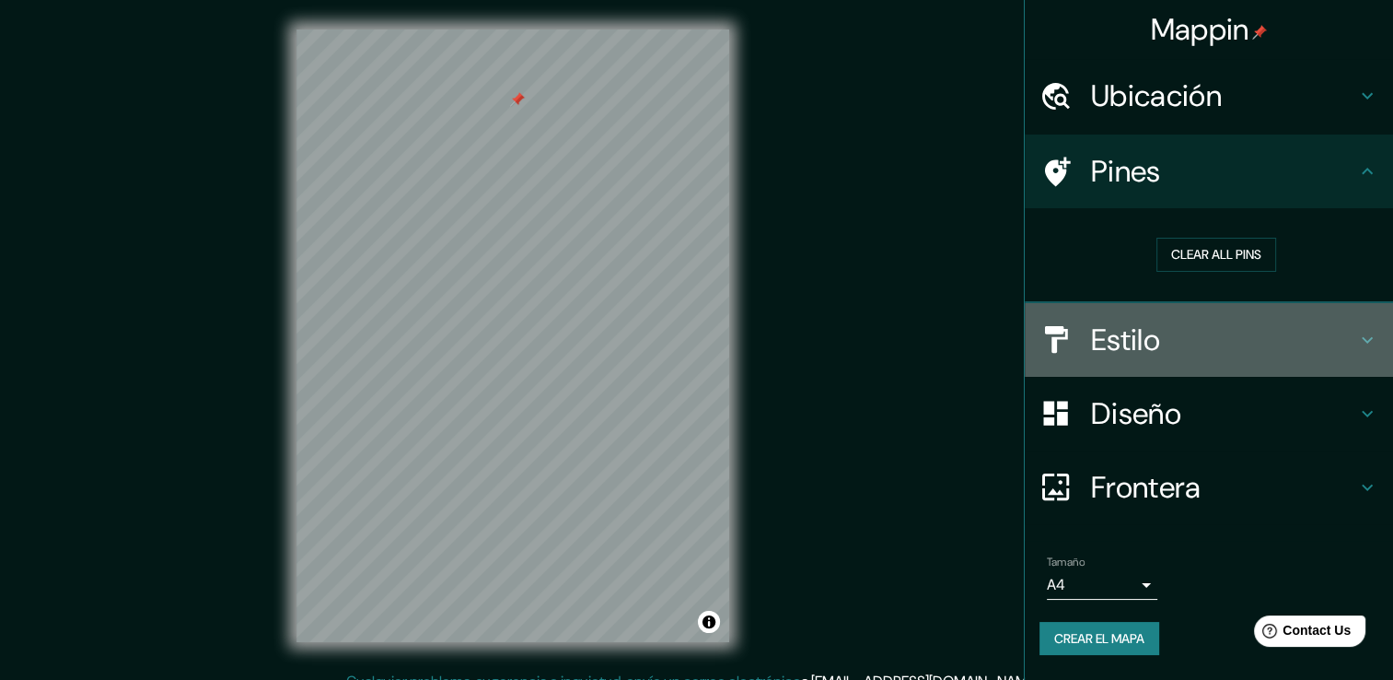
click at [1210, 322] on h4 "Estilo" at bounding box center [1223, 339] width 265 height 37
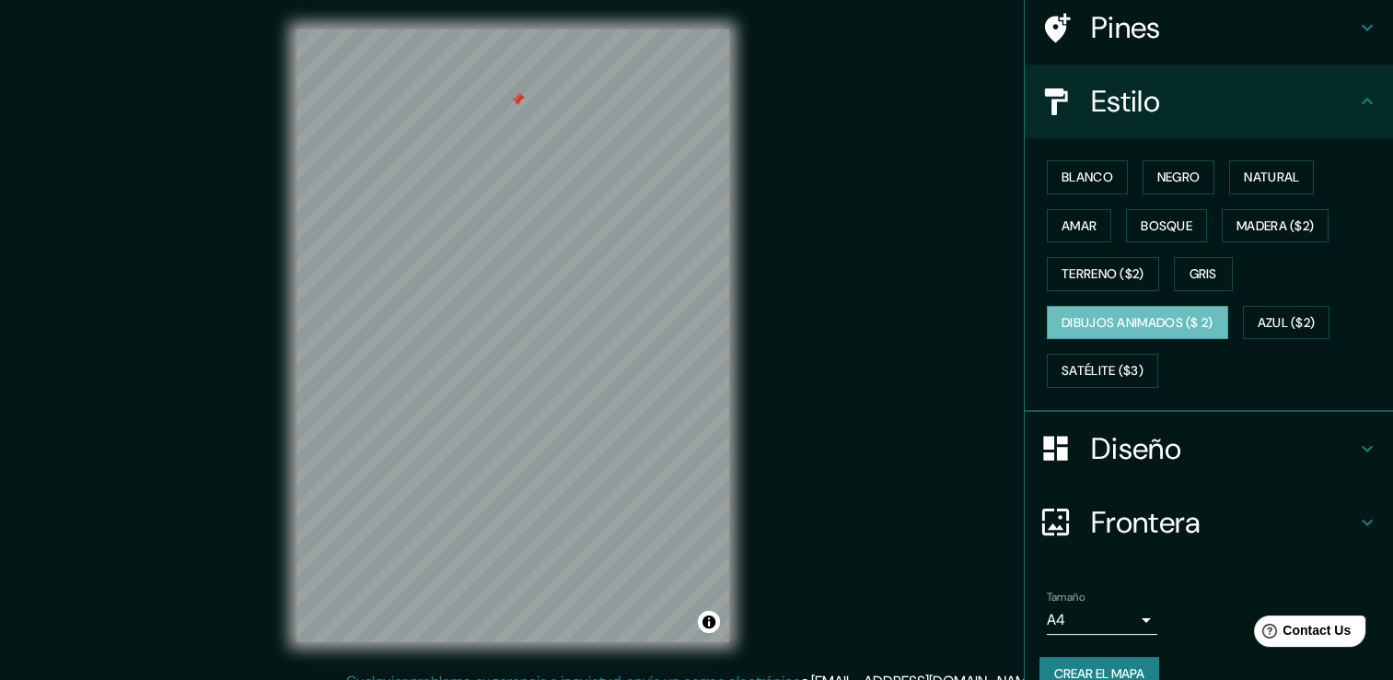
scroll to position [172, 0]
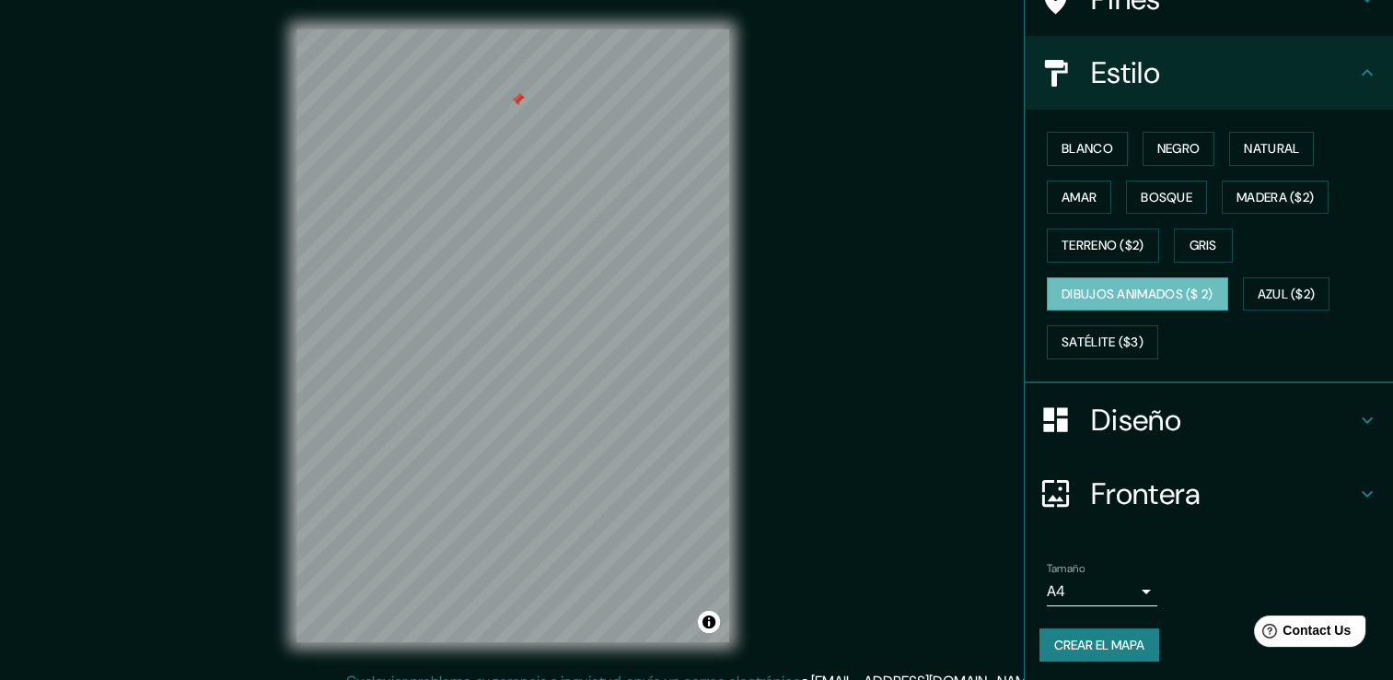
click at [1194, 405] on h4 "Diseño" at bounding box center [1223, 420] width 265 height 37
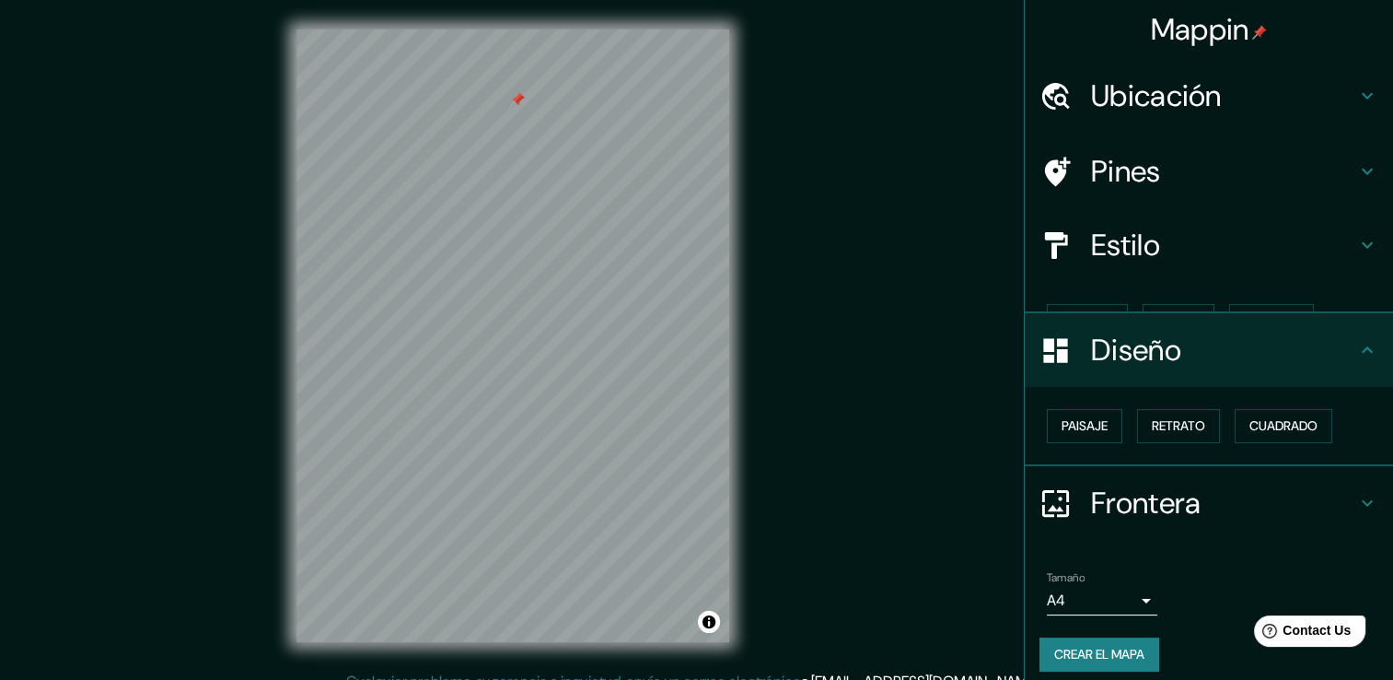
scroll to position [0, 0]
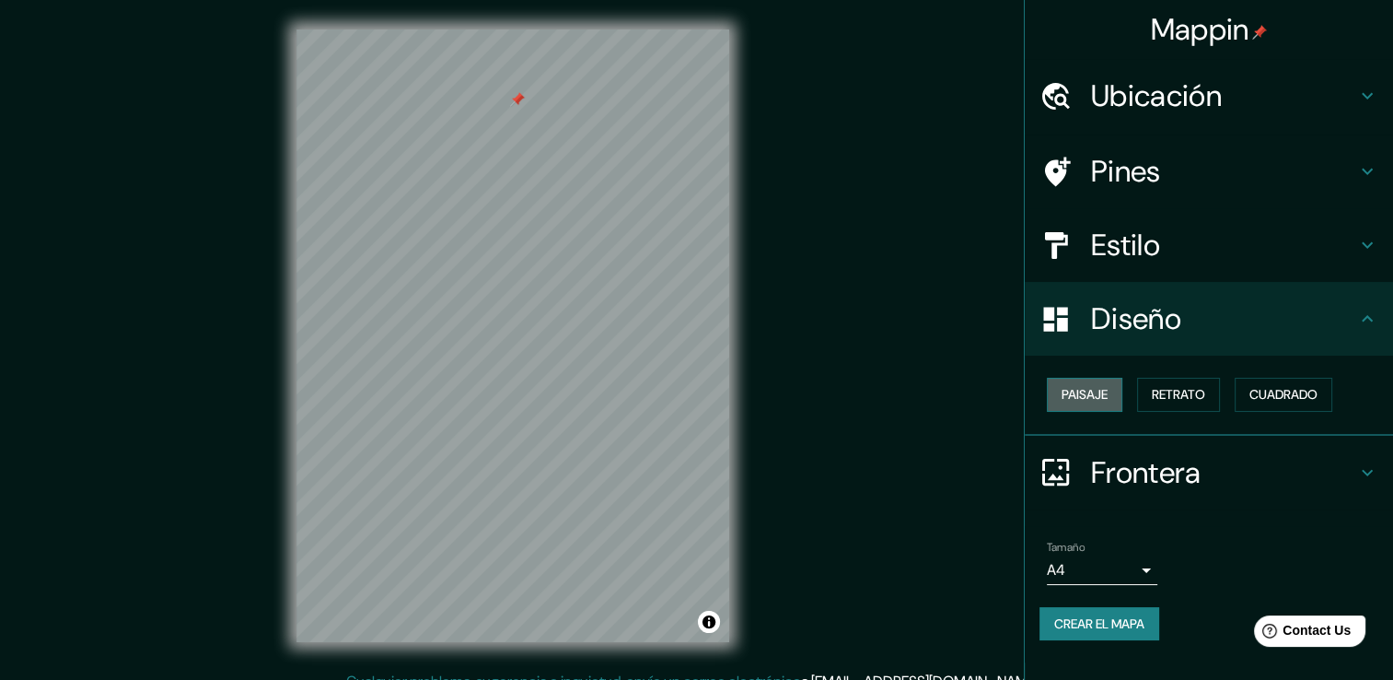
click at [1117, 379] on button "Paisaje" at bounding box center [1085, 395] width 76 height 34
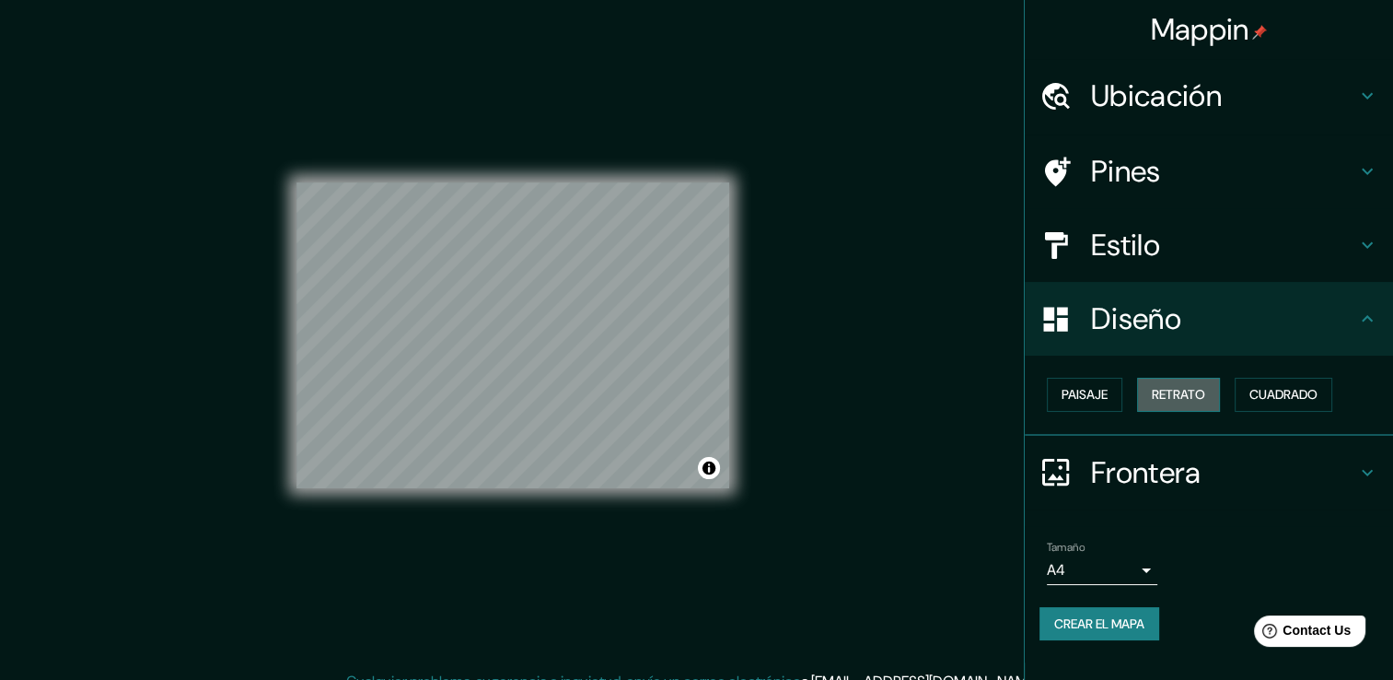
click at [1196, 383] on font "Retrato" at bounding box center [1178, 394] width 53 height 23
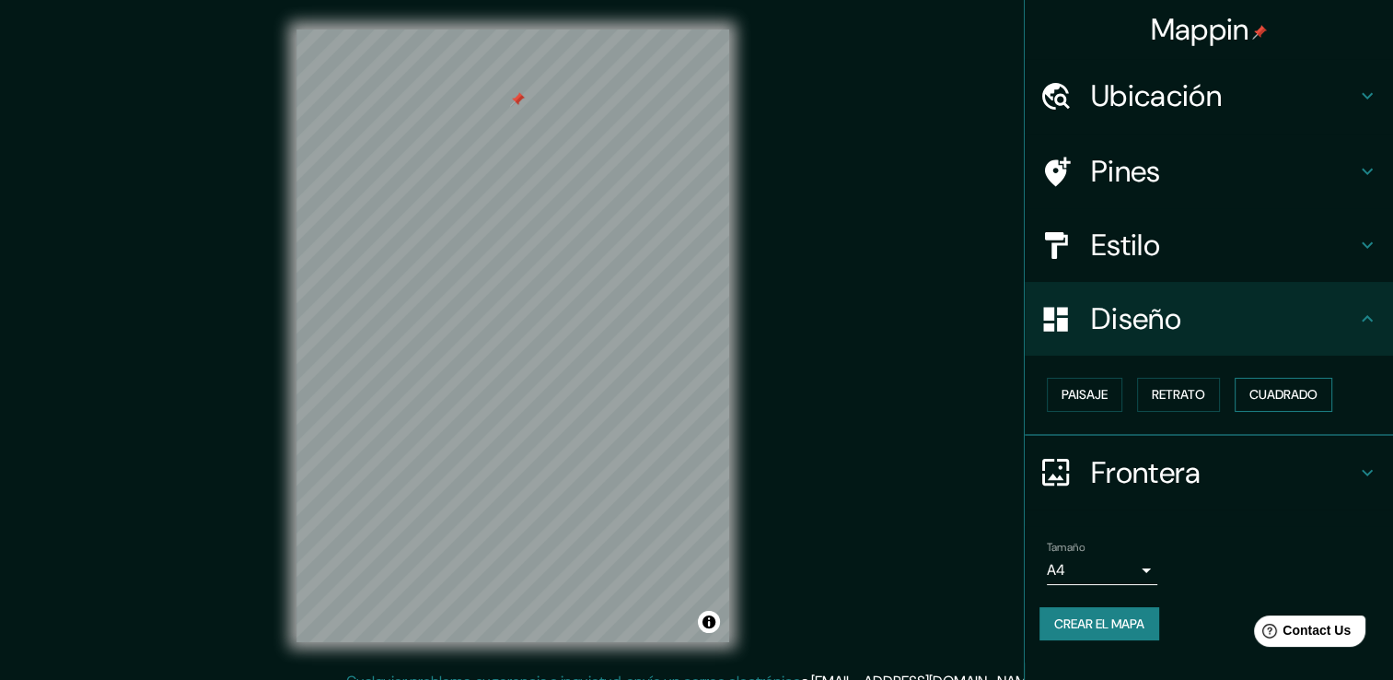
click at [1266, 392] on font "Cuadrado" at bounding box center [1284, 394] width 68 height 23
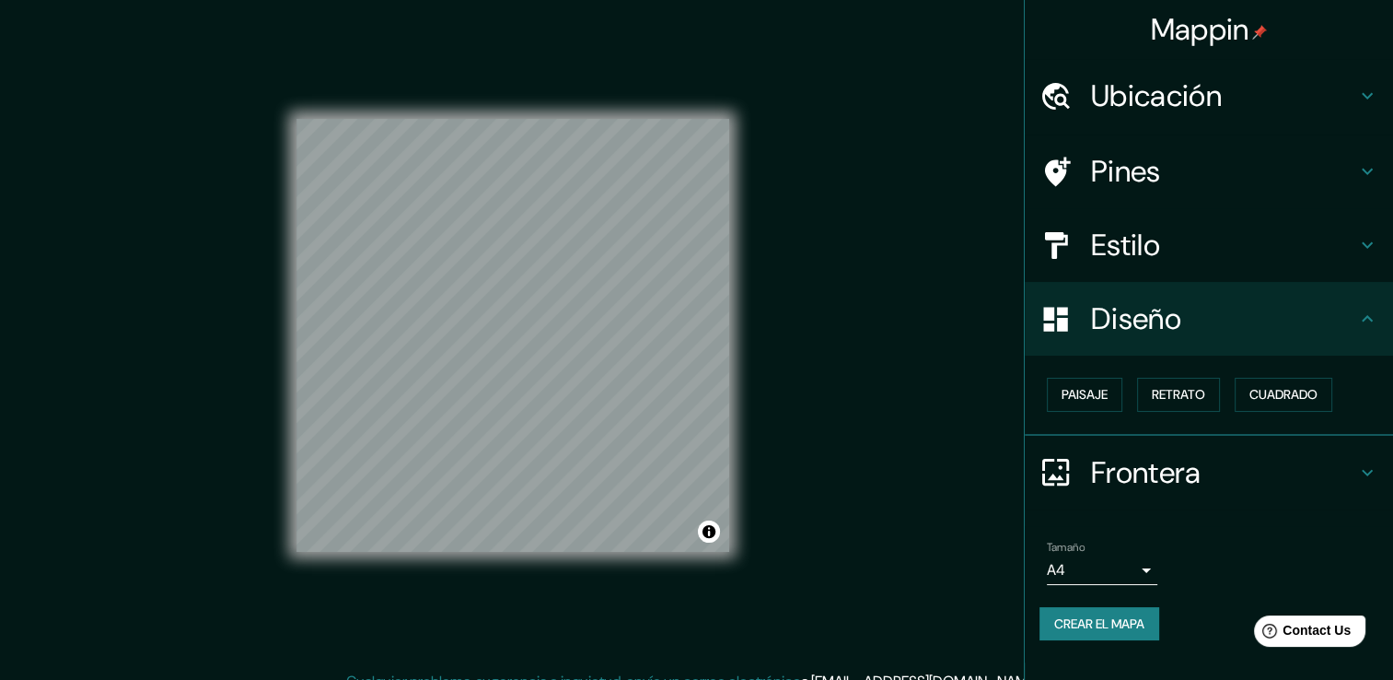
click at [1241, 28] on font "Mappin" at bounding box center [1200, 29] width 99 height 39
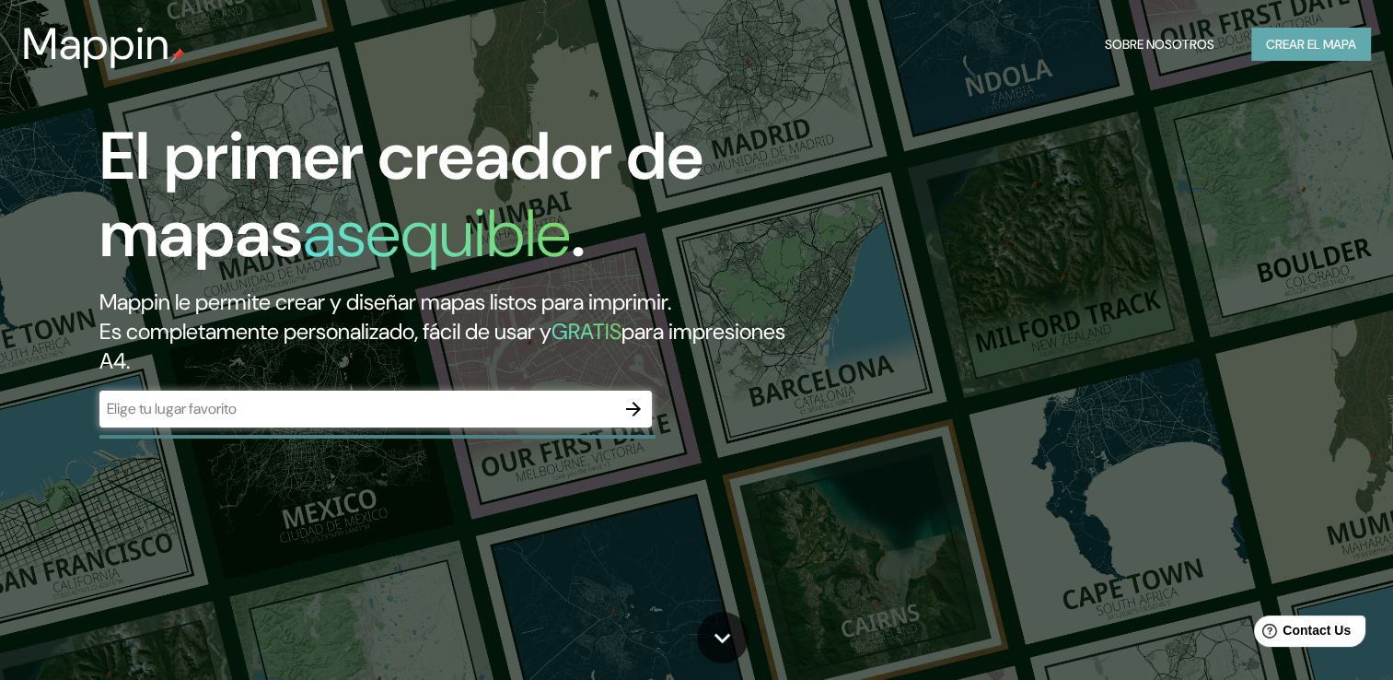
click at [1323, 31] on button "Crear el mapa" at bounding box center [1312, 45] width 120 height 34
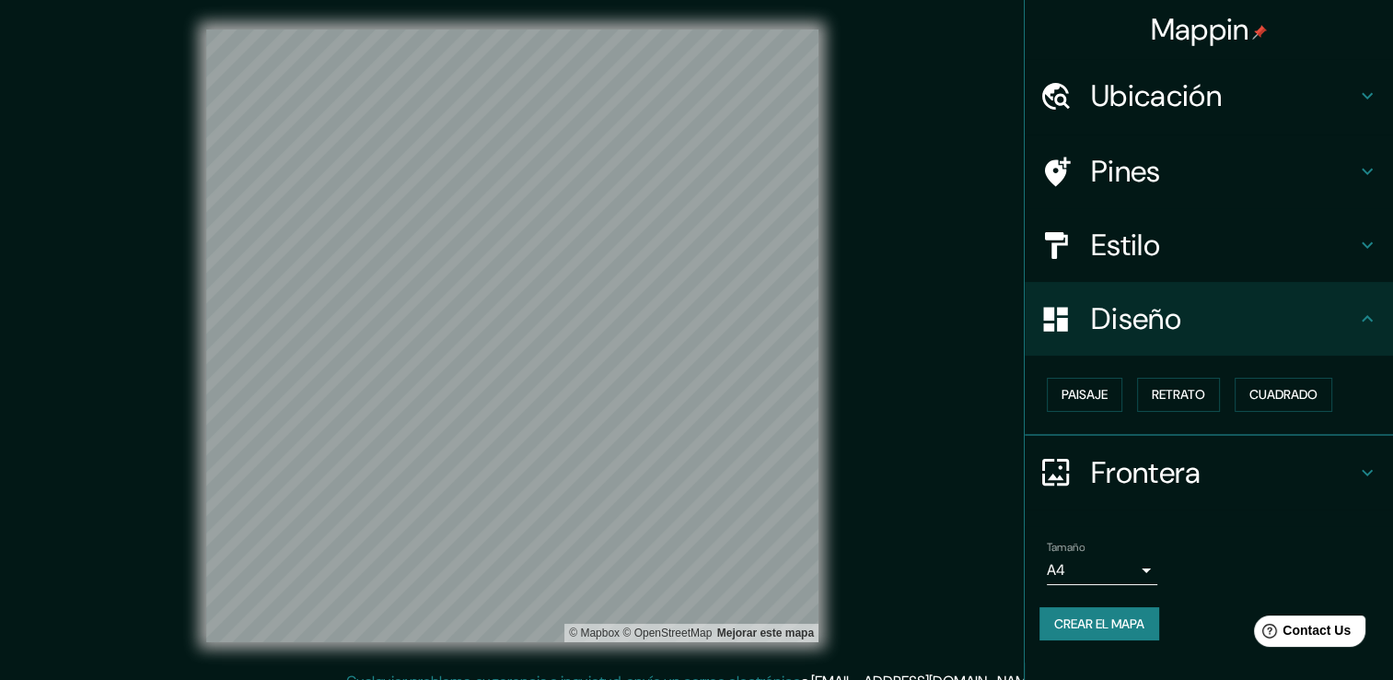
drag, startPoint x: 1323, startPoint y: 31, endPoint x: 960, endPoint y: 96, distance: 369.5
click at [960, 96] on div "Mappin Ubicación Pines Estilo Diseño Paisaje Retrato Cuadrado Frontera Elige un…" at bounding box center [696, 350] width 1393 height 700
